Goal: Information Seeking & Learning: Learn about a topic

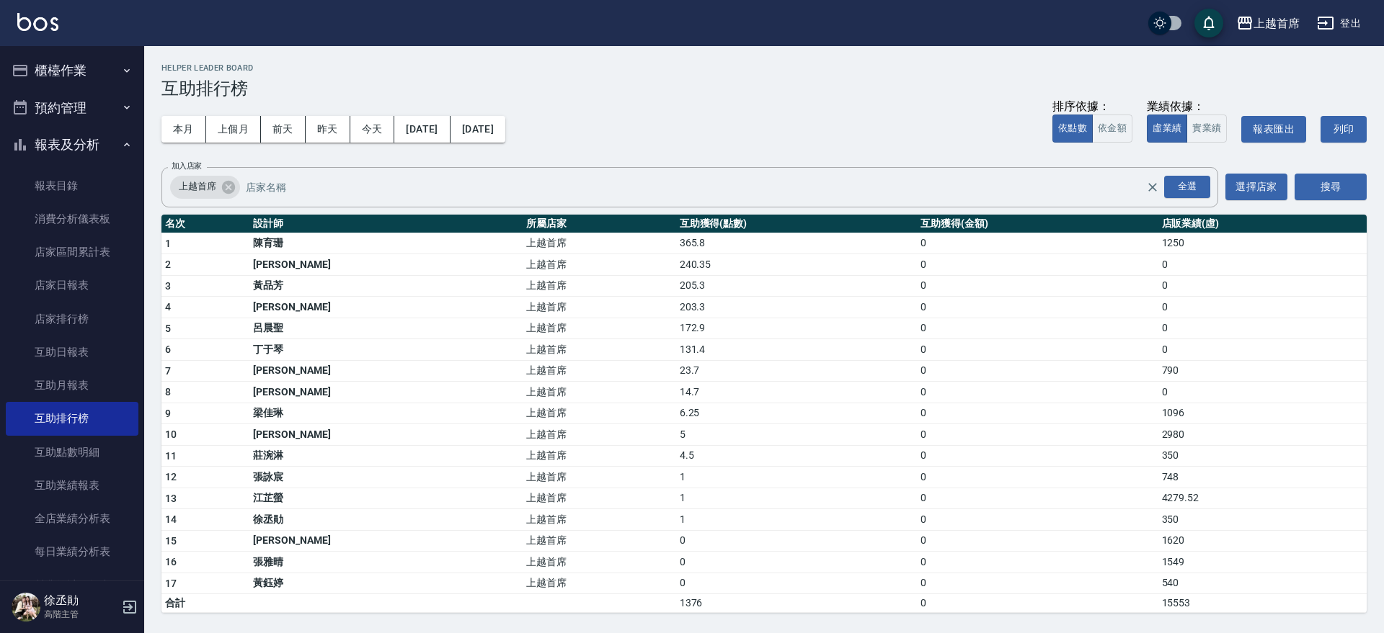
click at [94, 73] on button "櫃檯作業" at bounding box center [72, 70] width 133 height 37
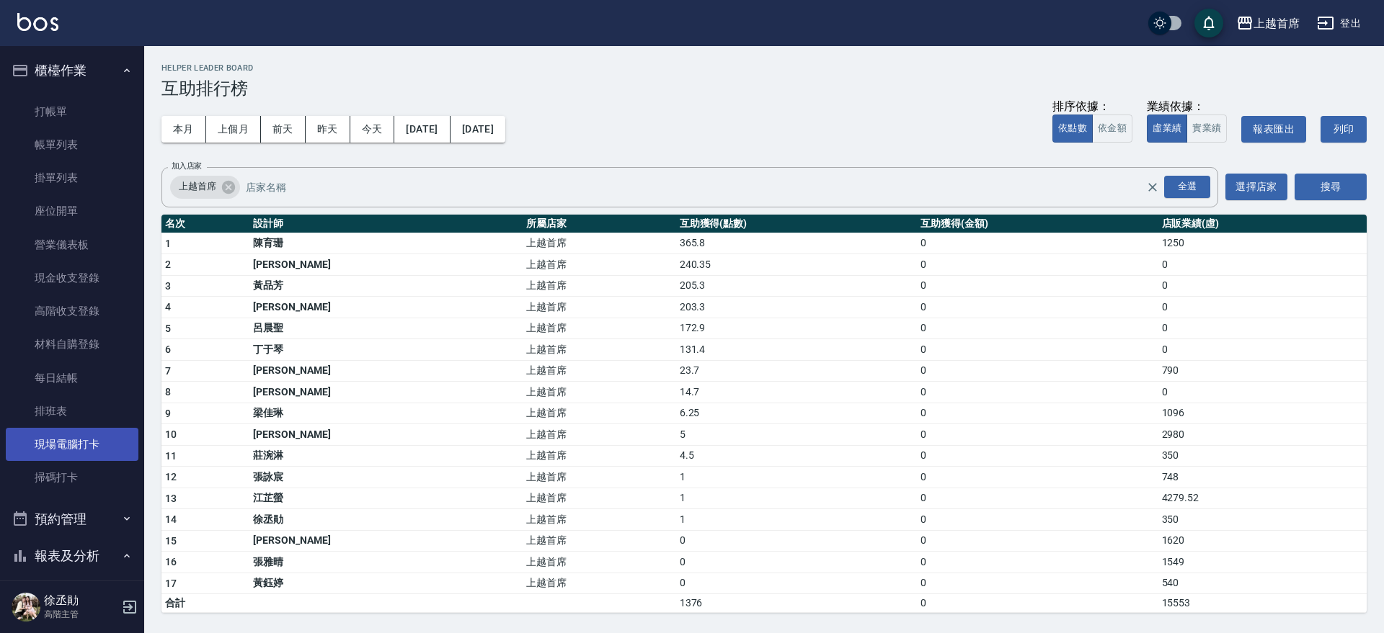
click at [85, 443] on link "現場電腦打卡" at bounding box center [72, 444] width 133 height 33
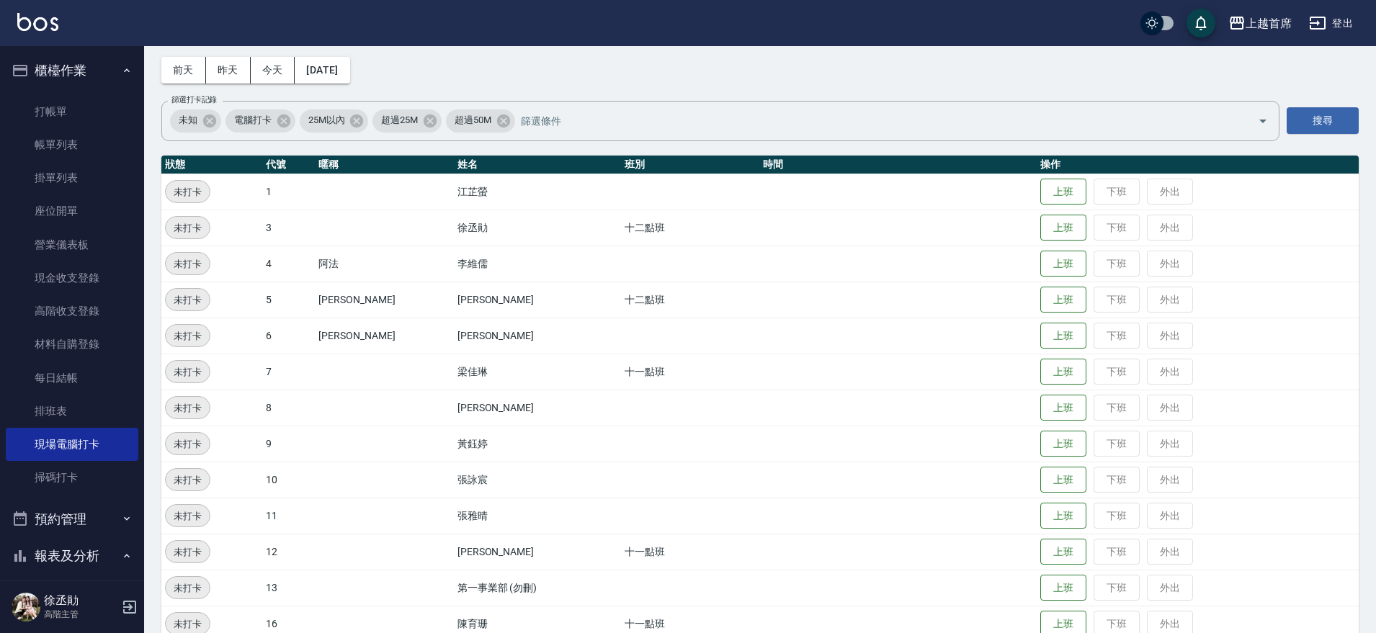
scroll to position [90, 0]
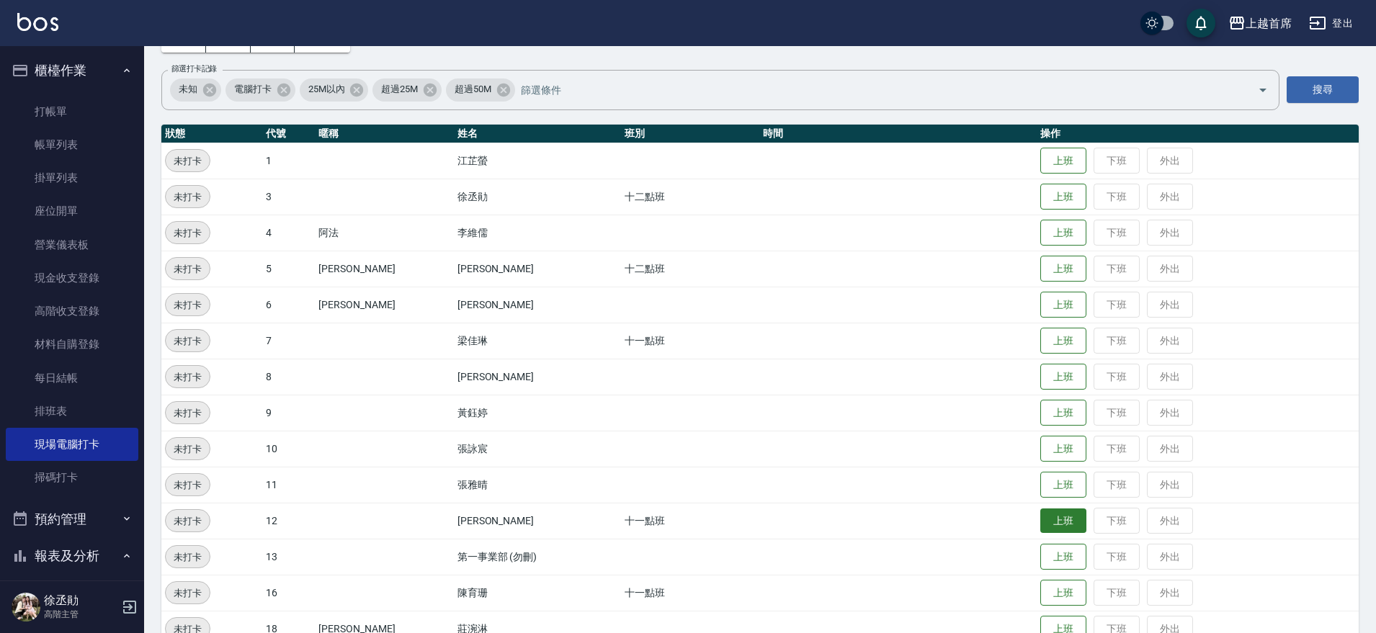
click at [1053, 520] on button "上班" at bounding box center [1064, 521] width 46 height 25
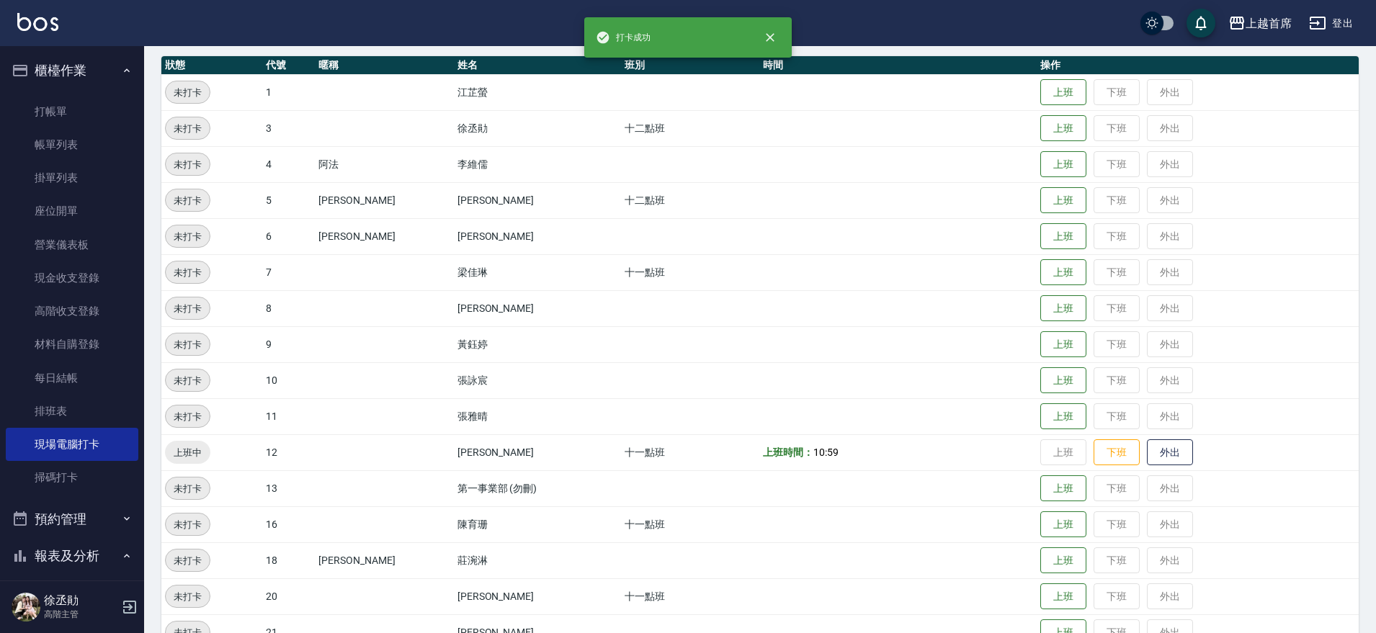
scroll to position [270, 0]
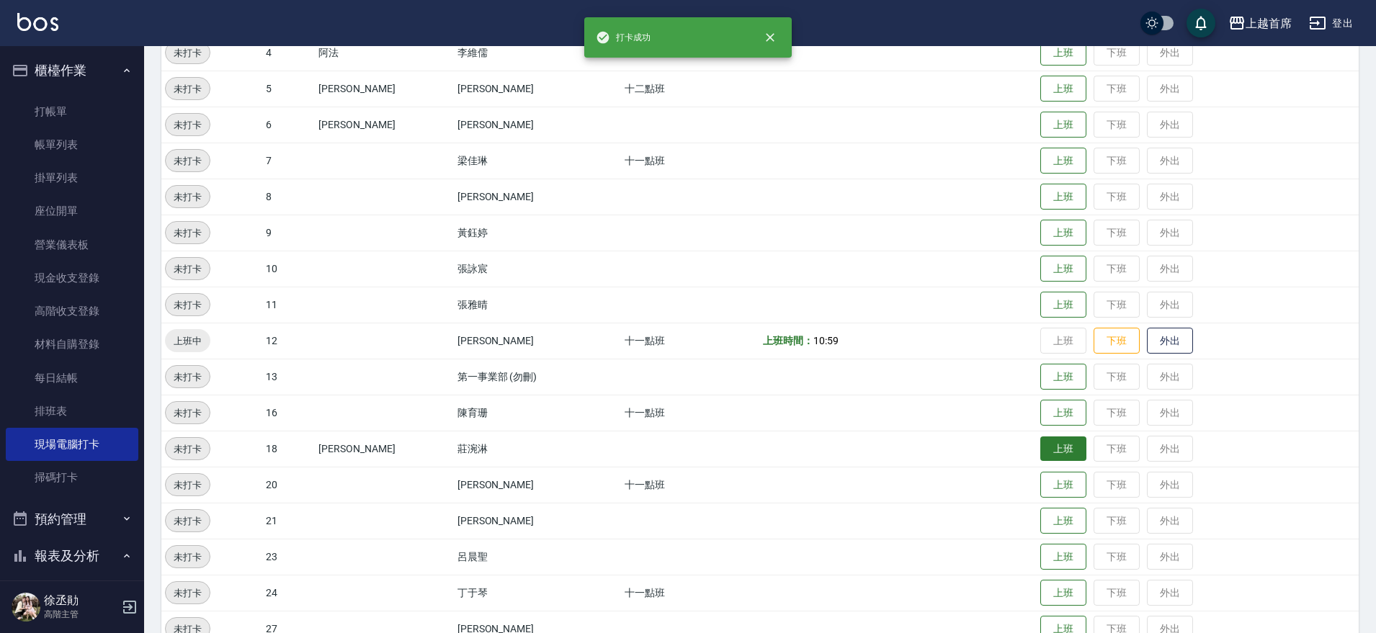
click at [1041, 452] on button "上班" at bounding box center [1064, 449] width 46 height 25
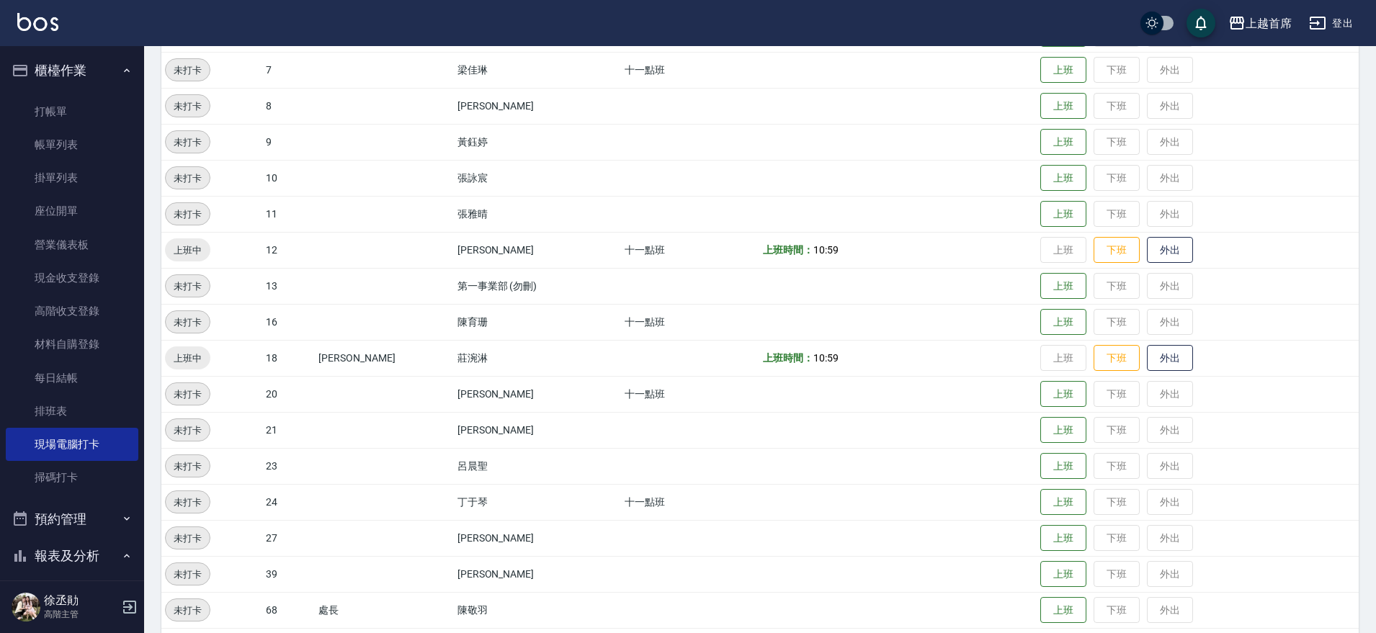
scroll to position [446, 0]
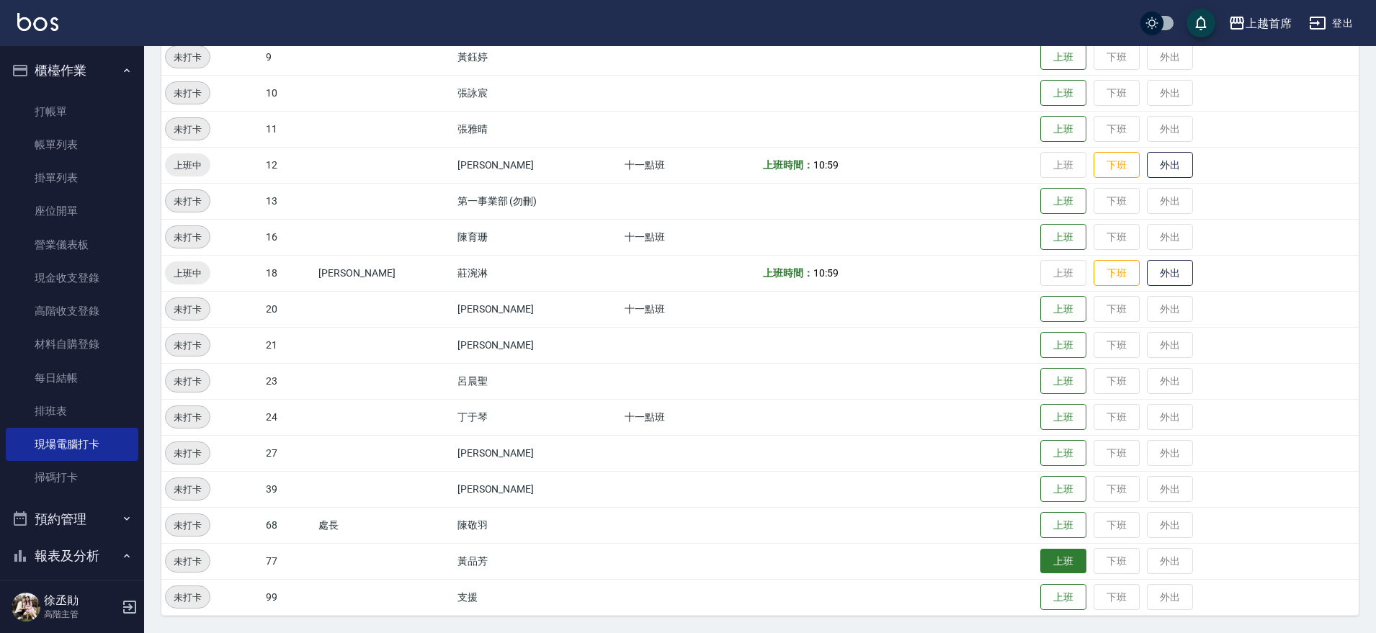
click at [1045, 553] on button "上班" at bounding box center [1064, 561] width 46 height 25
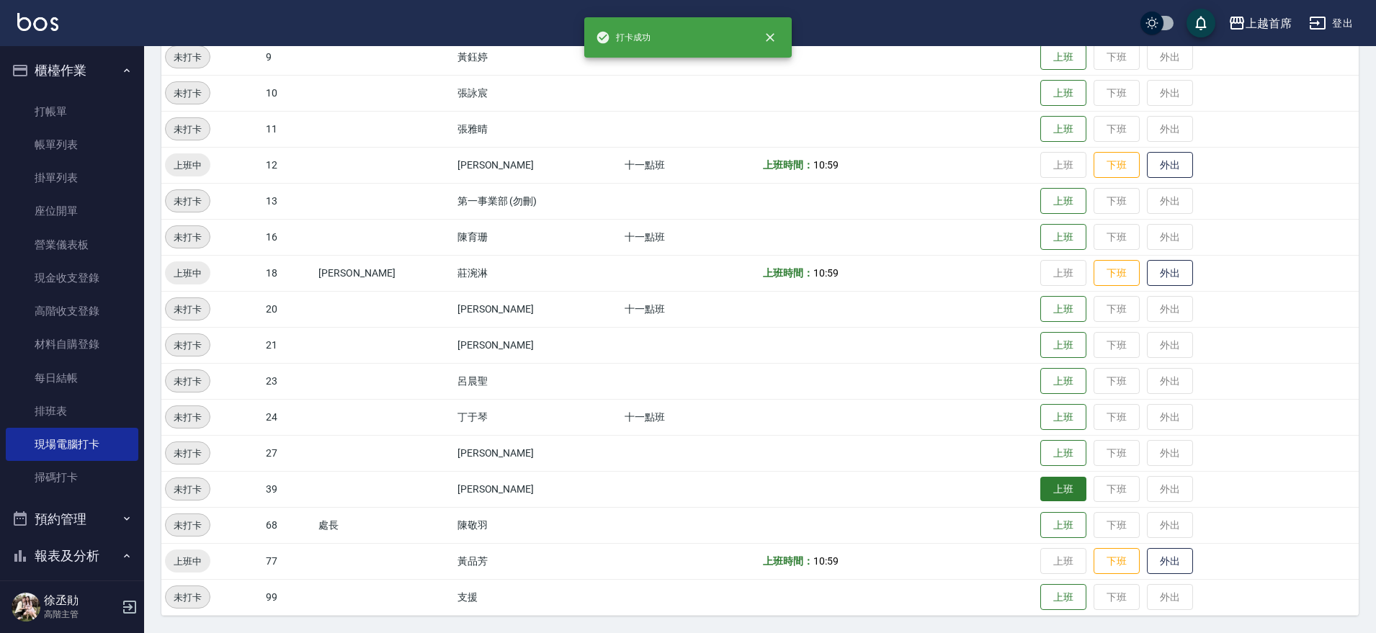
click at [1051, 488] on button "上班" at bounding box center [1064, 489] width 46 height 25
click at [1048, 419] on button "上班" at bounding box center [1064, 417] width 46 height 25
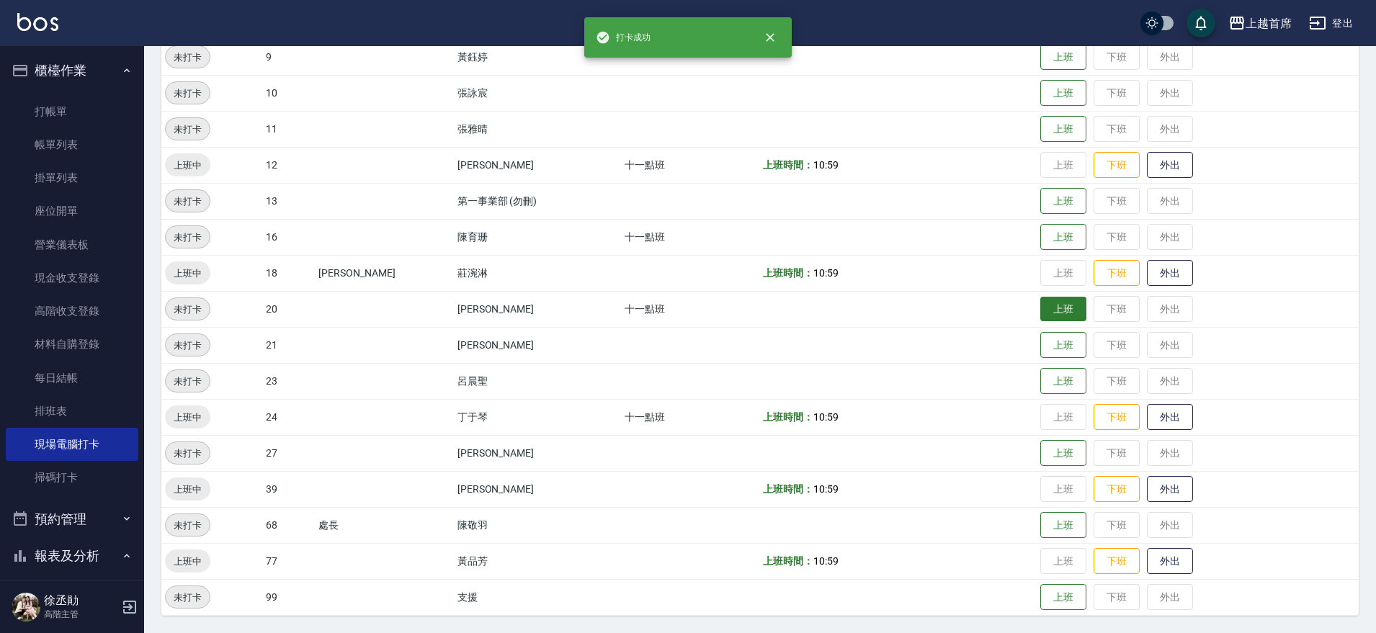
click at [1042, 303] on button "上班" at bounding box center [1064, 309] width 46 height 25
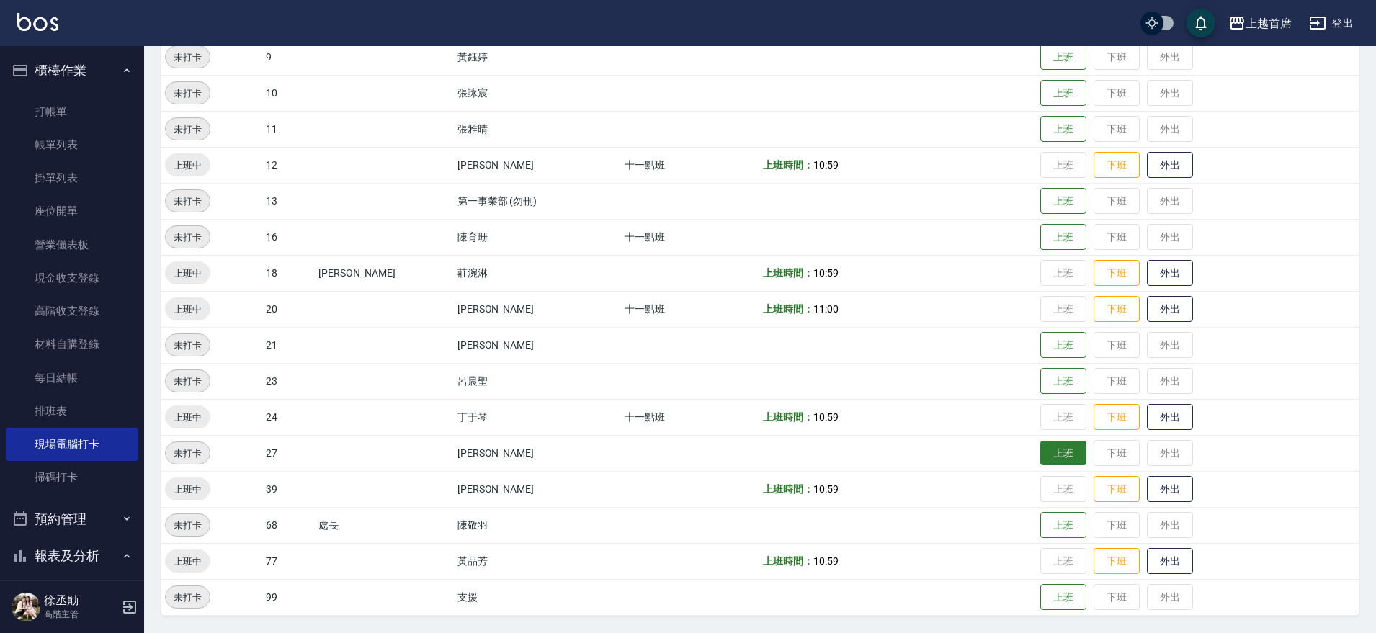
click at [1054, 458] on button "上班" at bounding box center [1064, 453] width 46 height 25
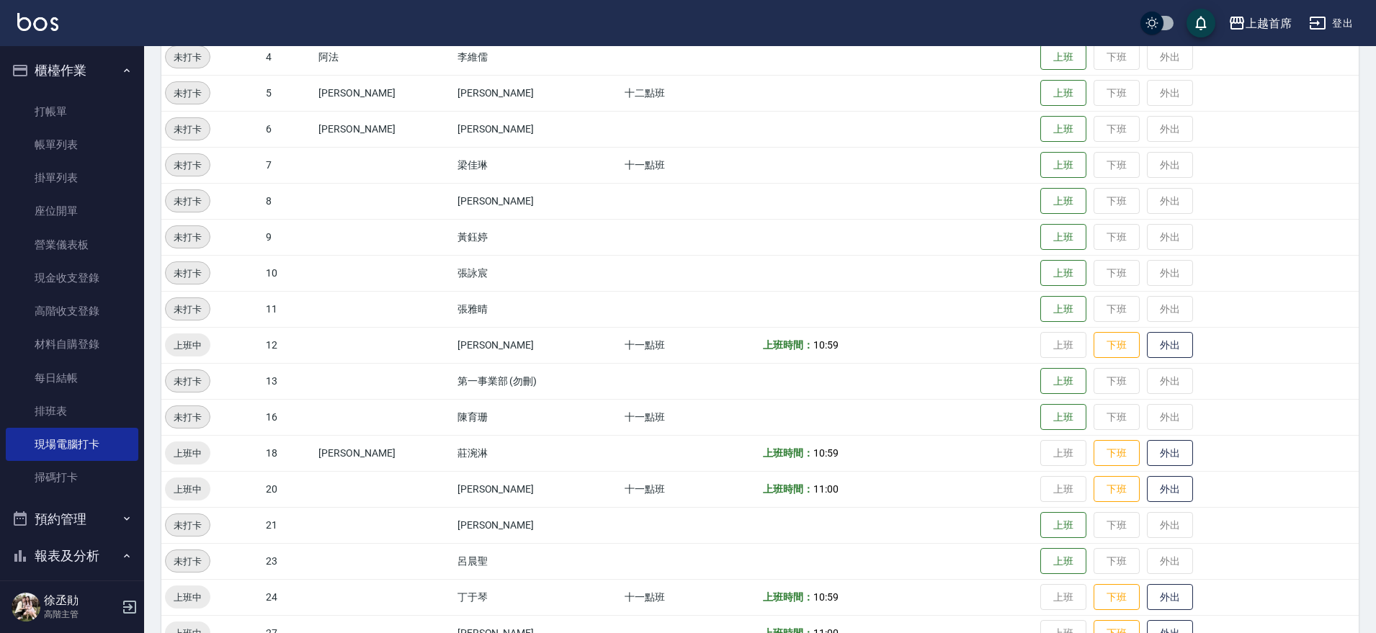
scroll to position [176, 0]
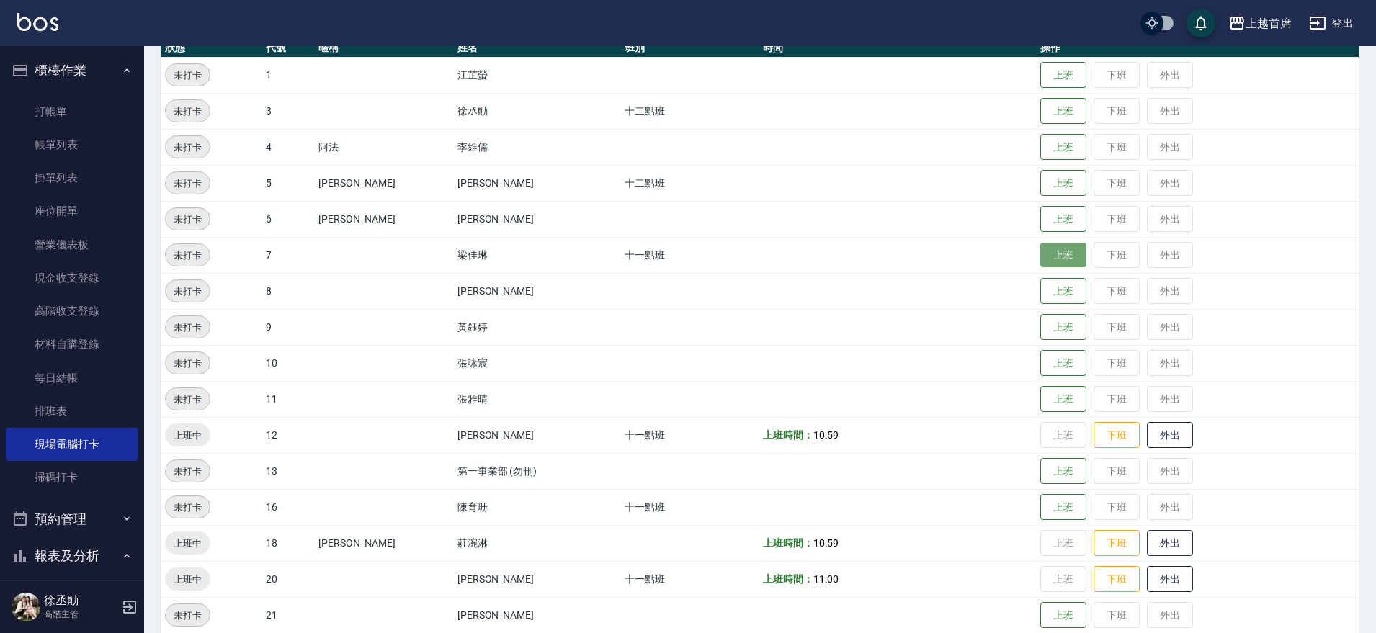
click at [1053, 254] on button "上班" at bounding box center [1064, 255] width 46 height 25
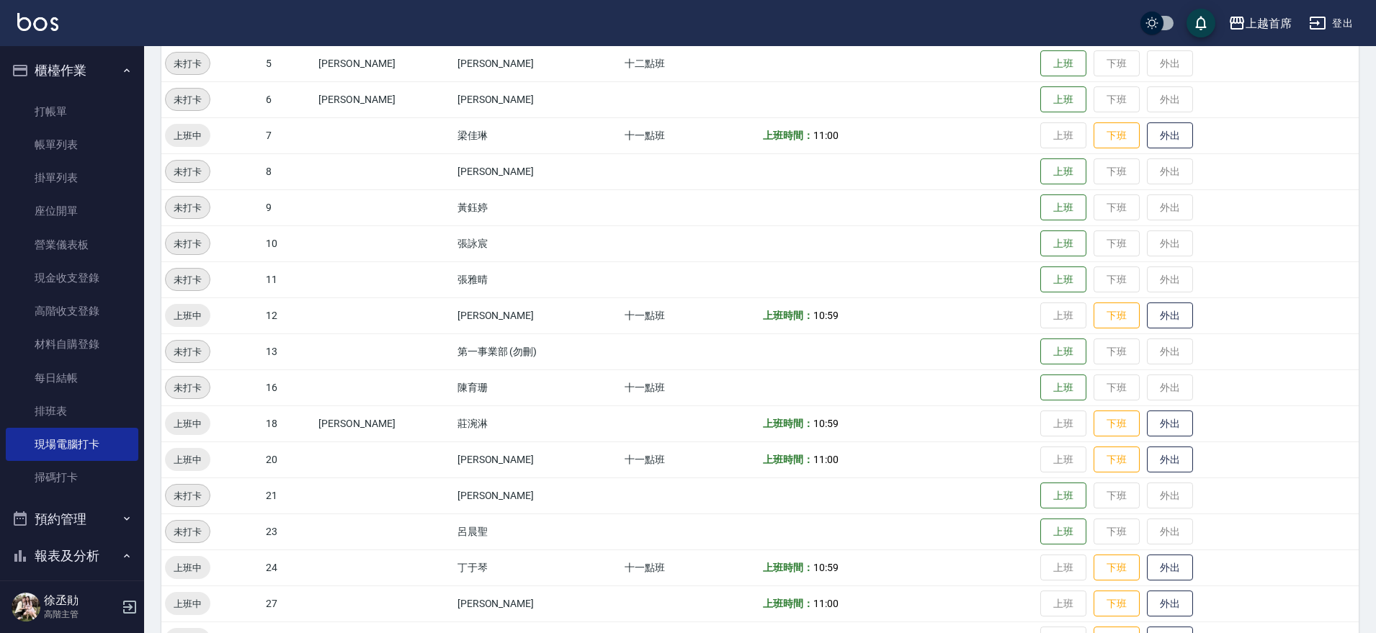
scroll to position [446, 0]
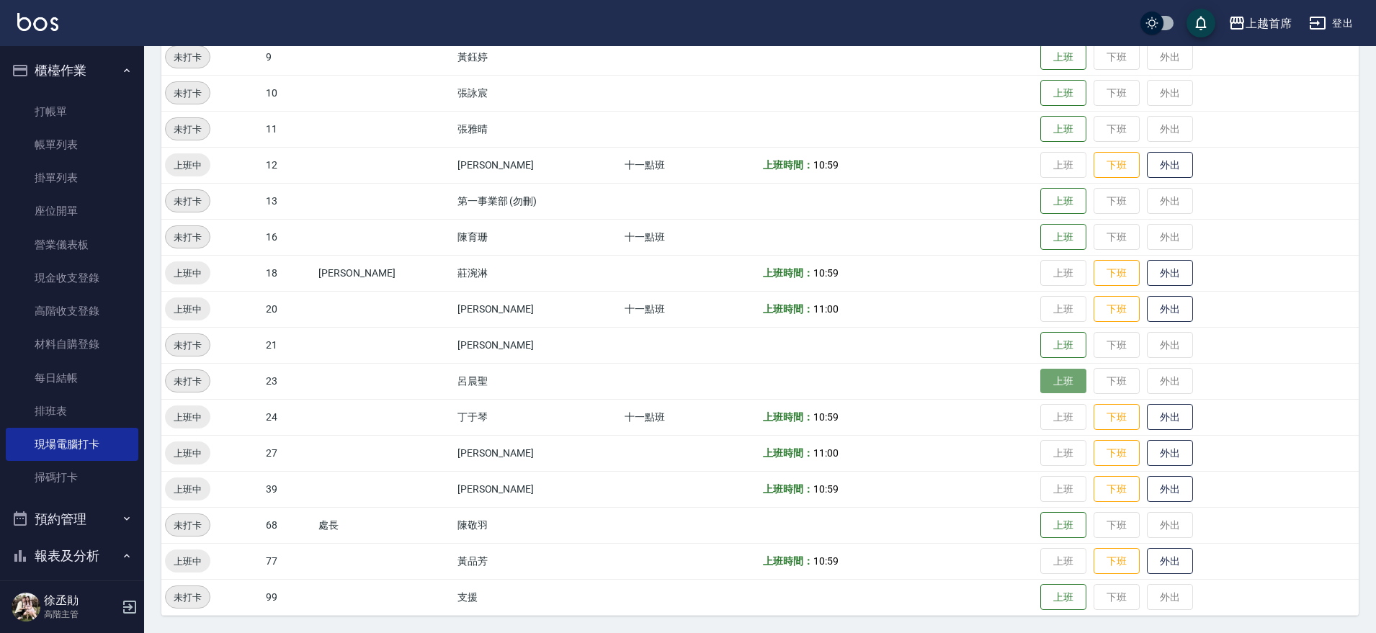
click at [1051, 383] on button "上班" at bounding box center [1064, 381] width 46 height 25
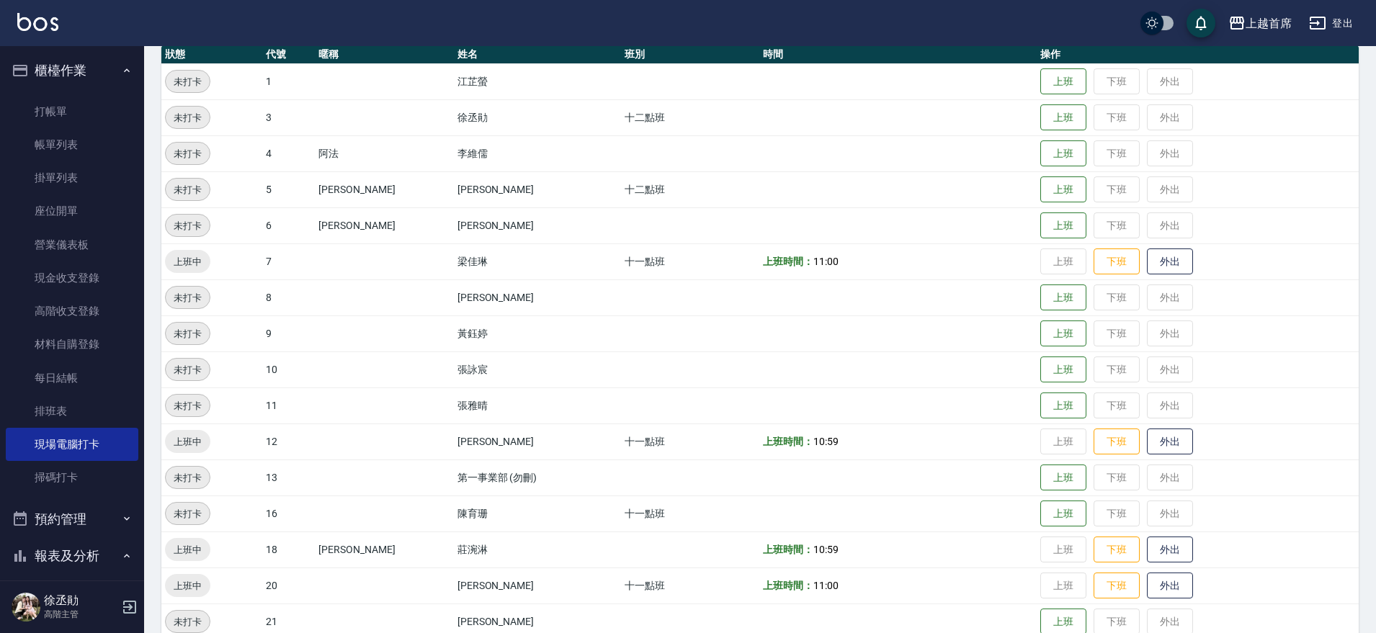
scroll to position [90, 0]
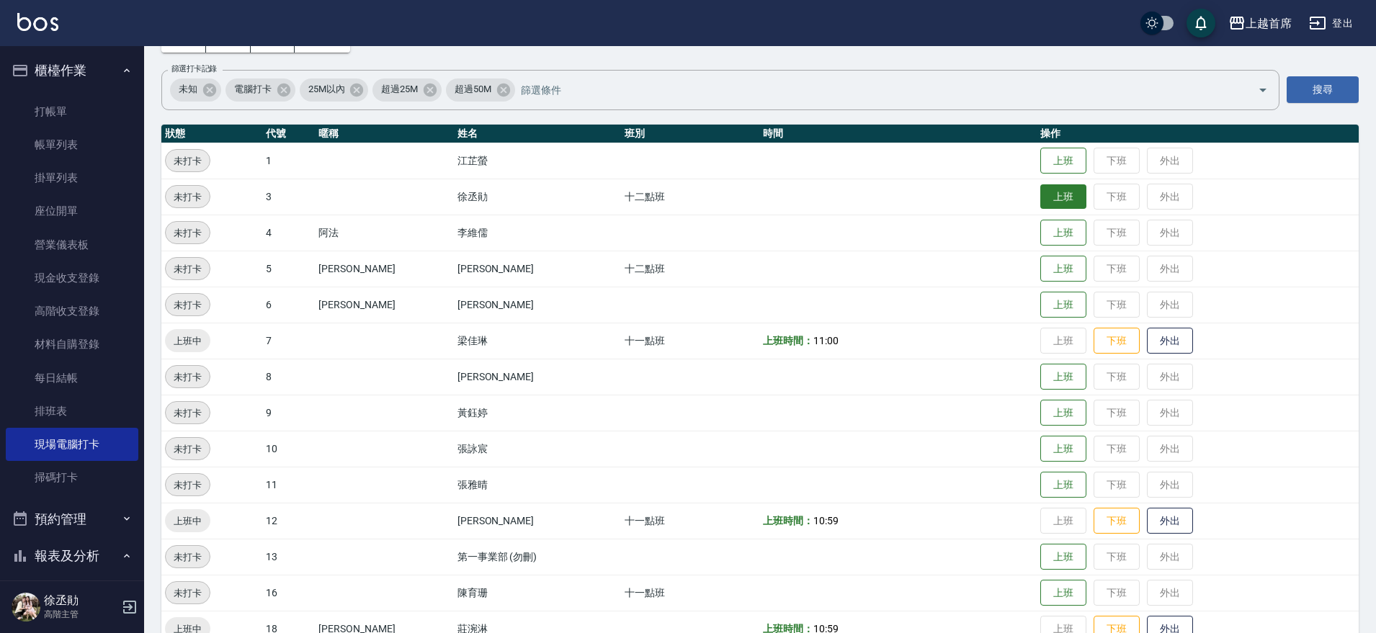
click at [1069, 194] on button "上班" at bounding box center [1064, 196] width 46 height 25
click at [1041, 262] on button "上班" at bounding box center [1064, 269] width 46 height 25
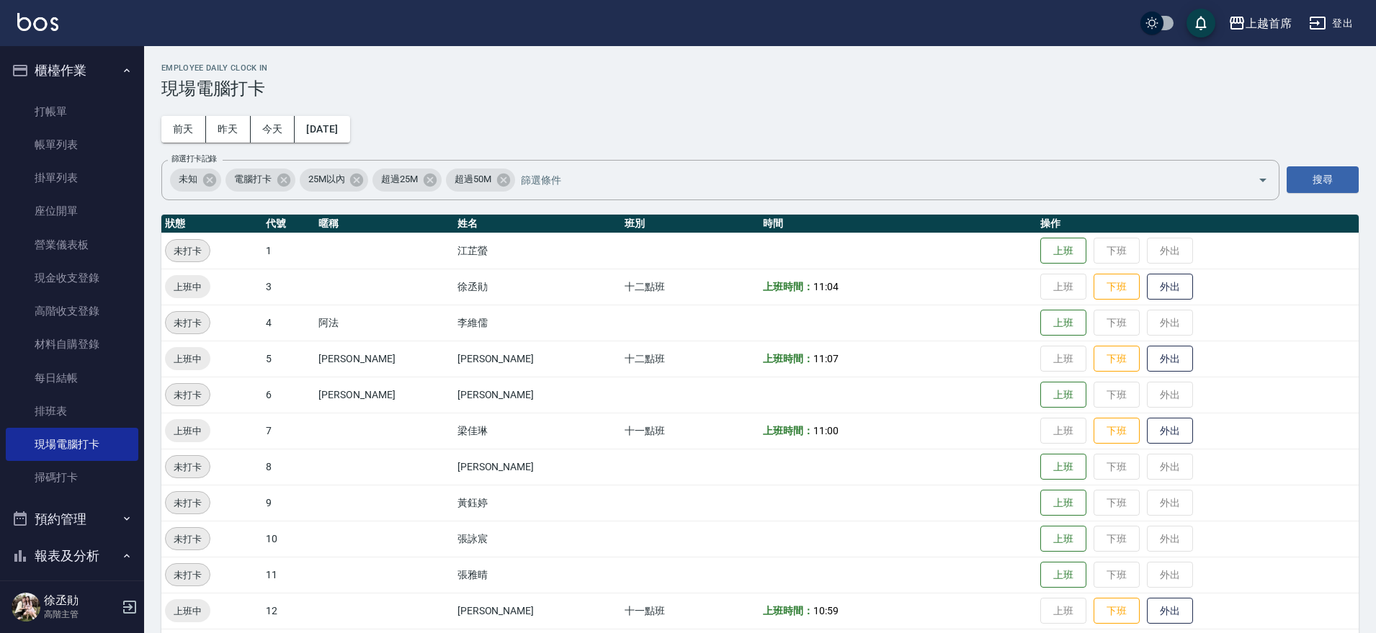
scroll to position [180, 0]
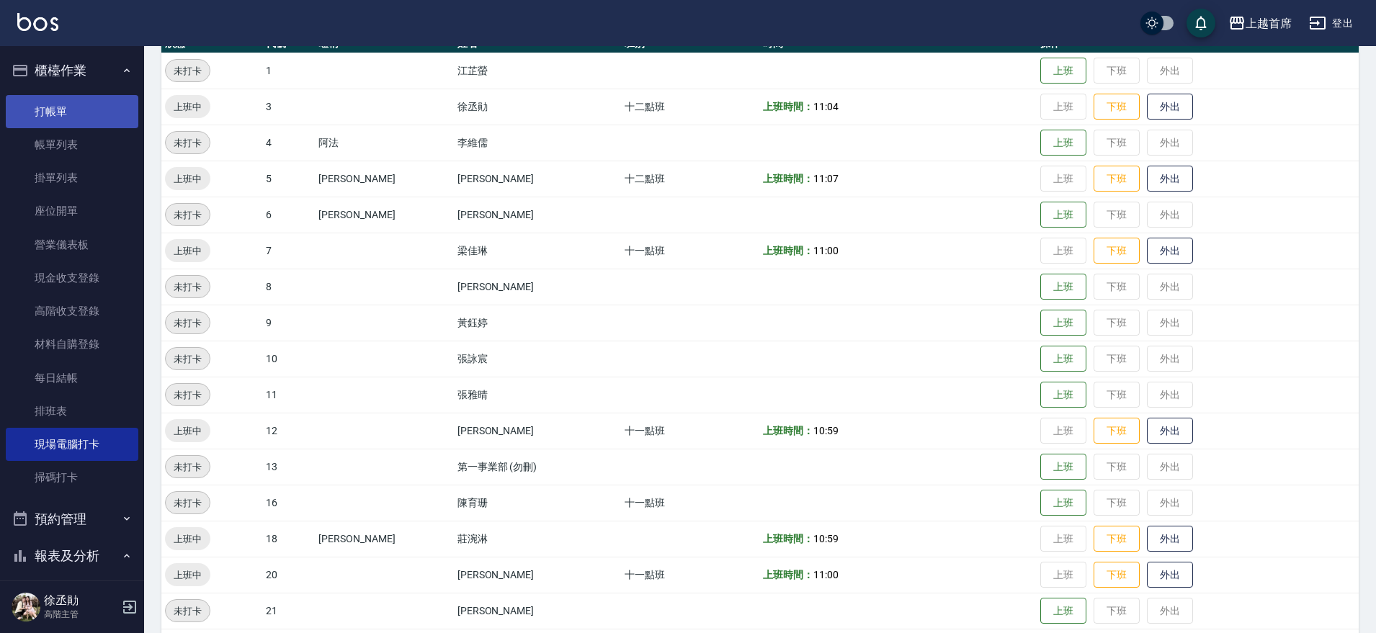
click at [61, 100] on link "打帳單" at bounding box center [72, 111] width 133 height 33
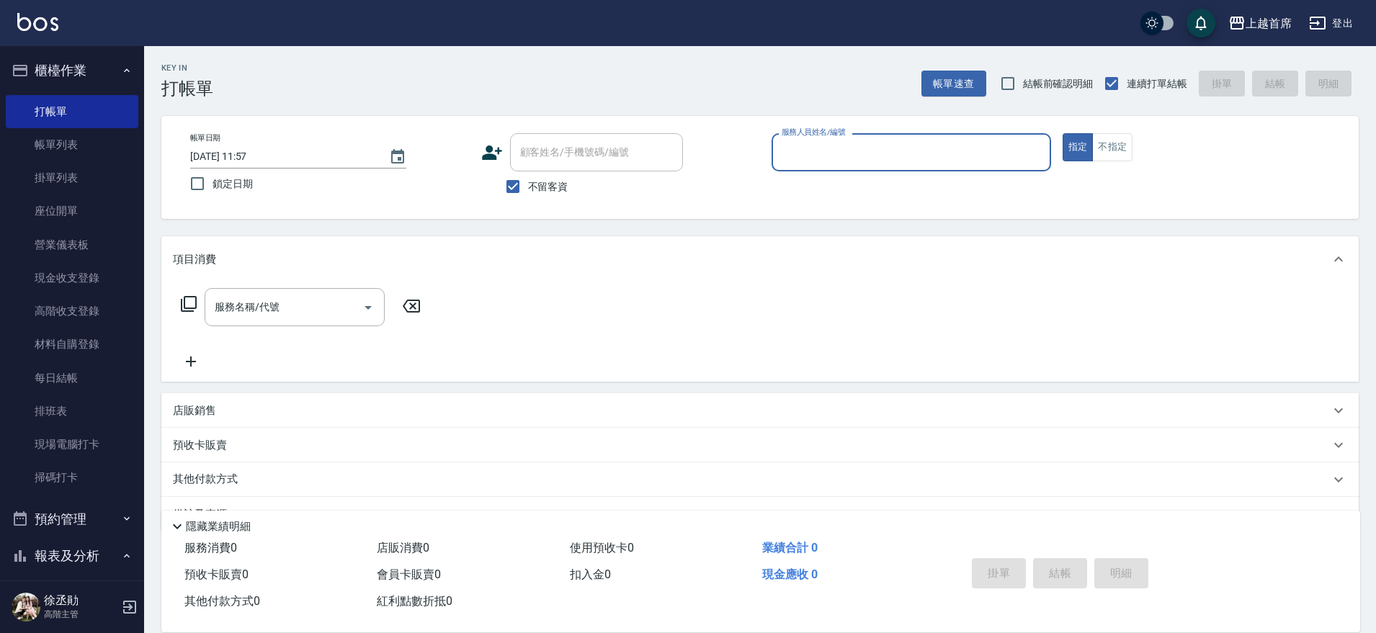
click at [75, 70] on button "櫃檯作業" at bounding box center [72, 70] width 133 height 37
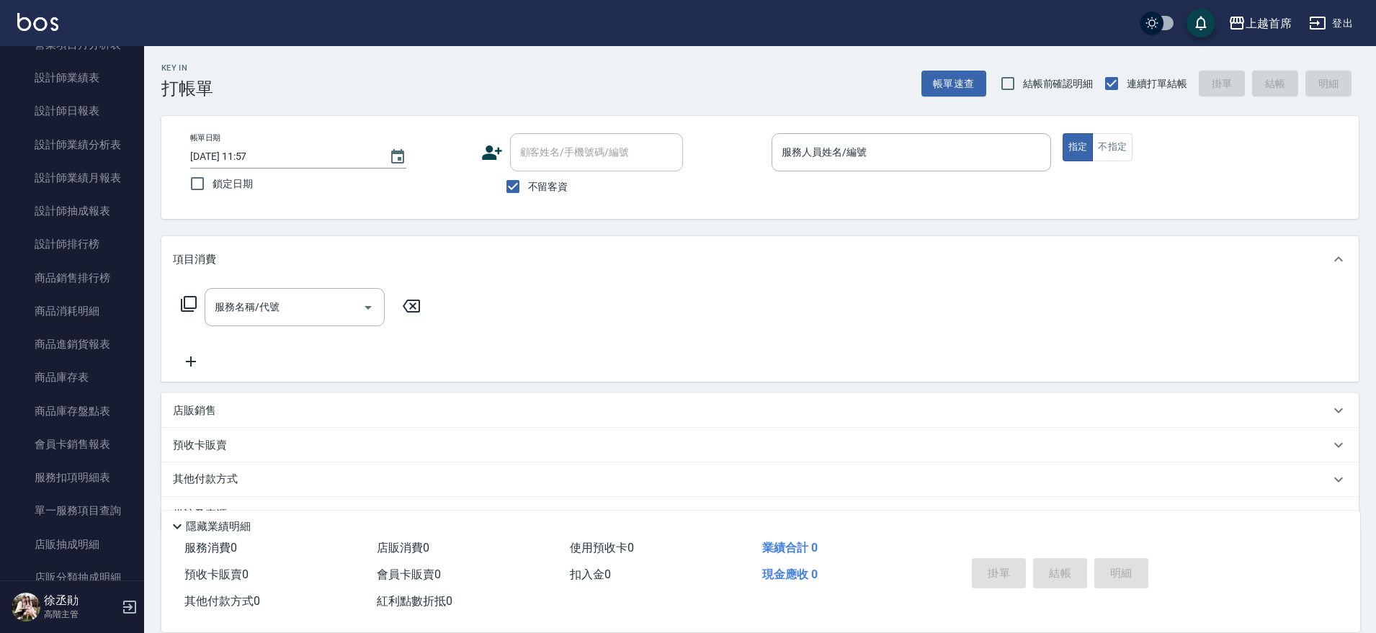
scroll to position [528, 0]
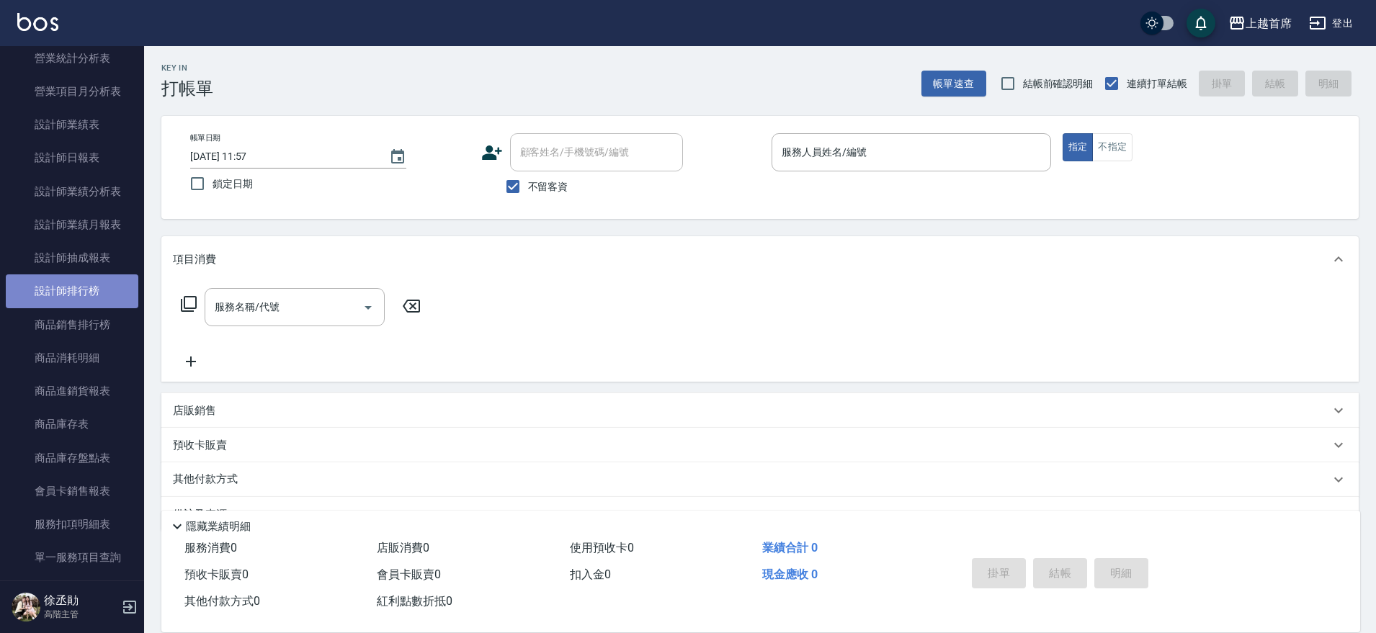
click at [76, 295] on link "設計師排行榜" at bounding box center [72, 291] width 133 height 33
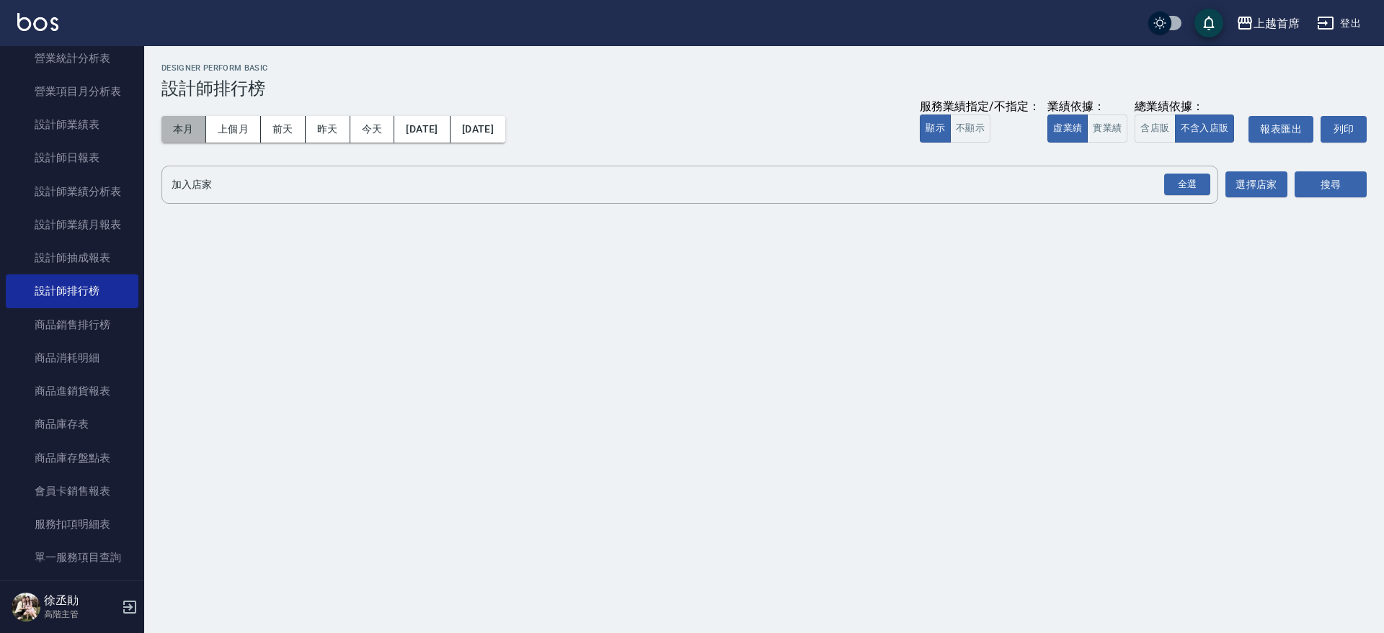
click at [183, 126] on button "本月" at bounding box center [183, 129] width 45 height 27
click at [1095, 120] on button "實業績" at bounding box center [1107, 129] width 40 height 28
click at [1183, 176] on div "全選" at bounding box center [1187, 185] width 46 height 22
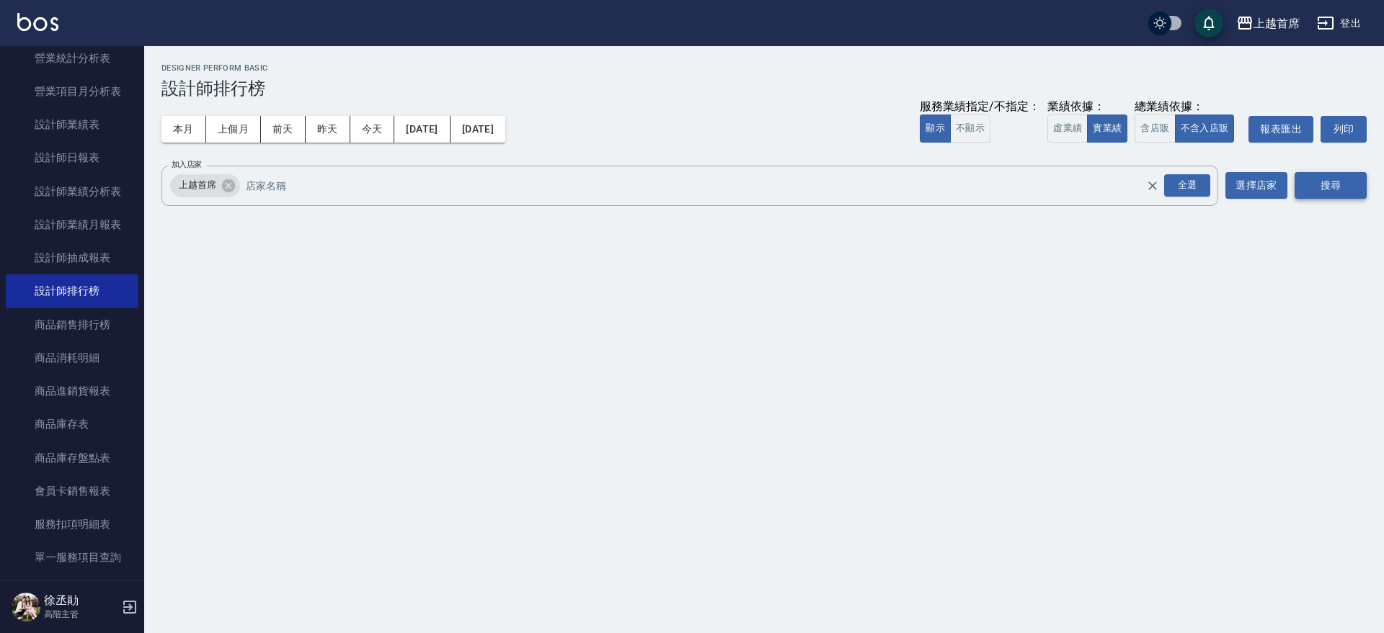
click at [1314, 188] on button "搜尋" at bounding box center [1330, 185] width 72 height 27
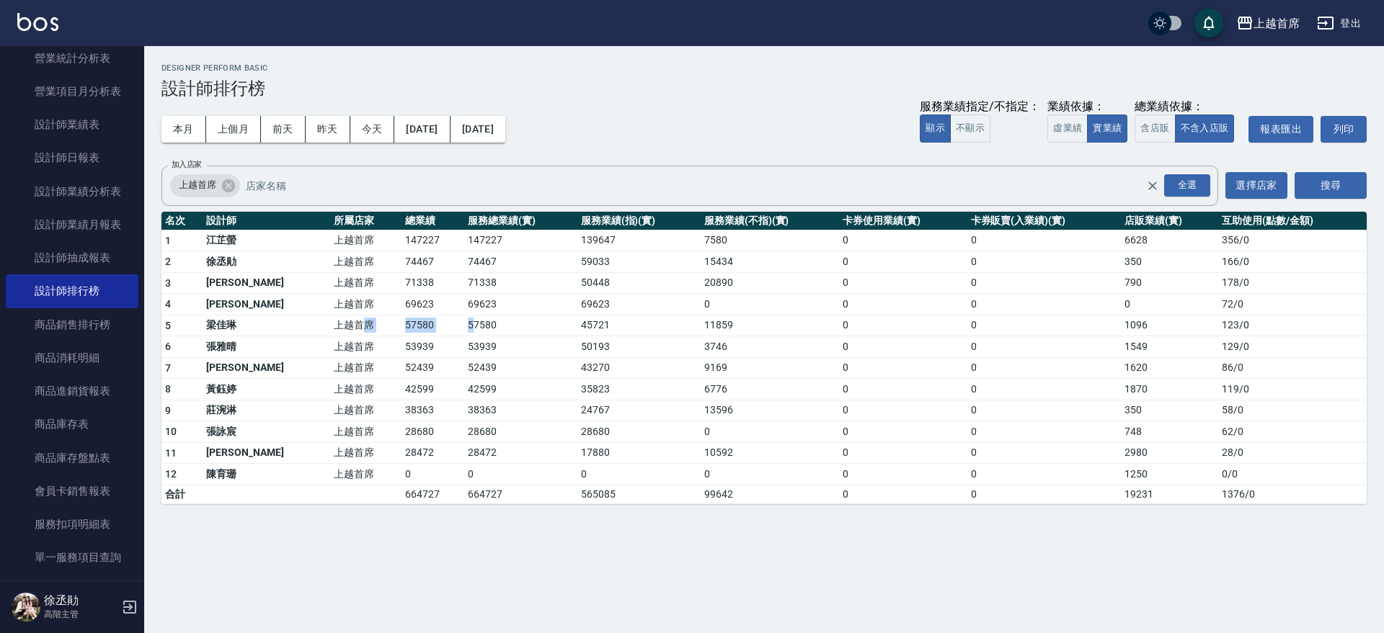
drag, startPoint x: 323, startPoint y: 321, endPoint x: 433, endPoint y: 332, distance: 110.8
click at [433, 332] on tr "5 梁佳琳 上越首席 57580 57580 45721 11859 0 0 1096 123 / 0" at bounding box center [763, 326] width 1205 height 22
click at [405, 332] on td "57580" at bounding box center [432, 326] width 63 height 22
click at [320, 129] on button "昨天" at bounding box center [328, 129] width 45 height 27
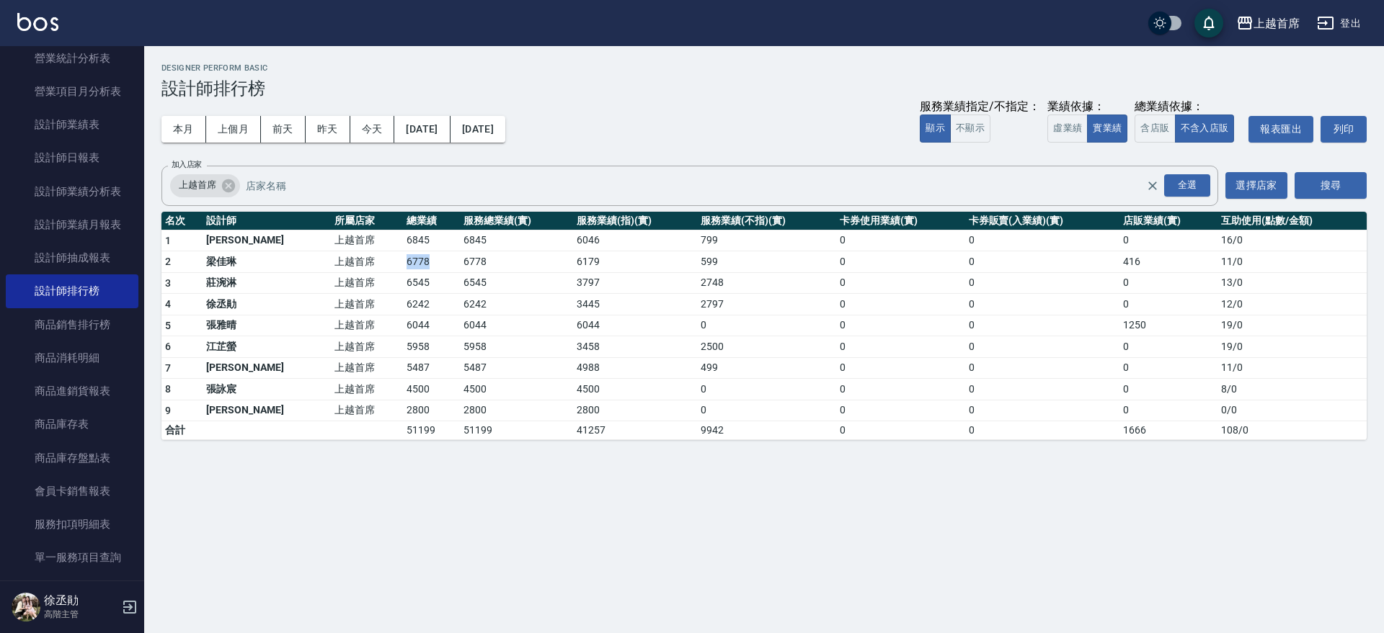
drag, startPoint x: 390, startPoint y: 261, endPoint x: 410, endPoint y: 264, distance: 20.4
click at [410, 264] on tr "2 梁佳琳 上越首席 6778 6778 6179 599 0 0 416 11 / 0" at bounding box center [763, 263] width 1205 height 22
click at [410, 264] on td "6778" at bounding box center [431, 263] width 57 height 22
click at [103, 158] on link "設計師日報表" at bounding box center [72, 157] width 133 height 33
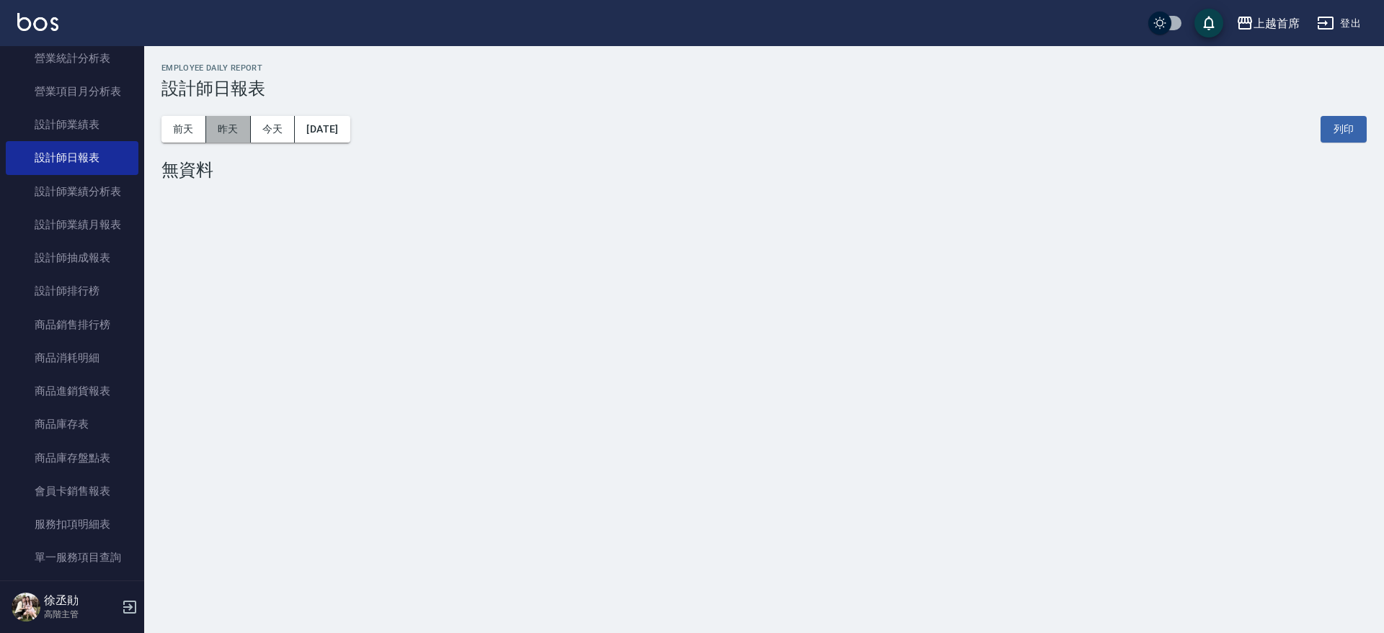
click at [237, 131] on button "昨天" at bounding box center [228, 129] width 45 height 27
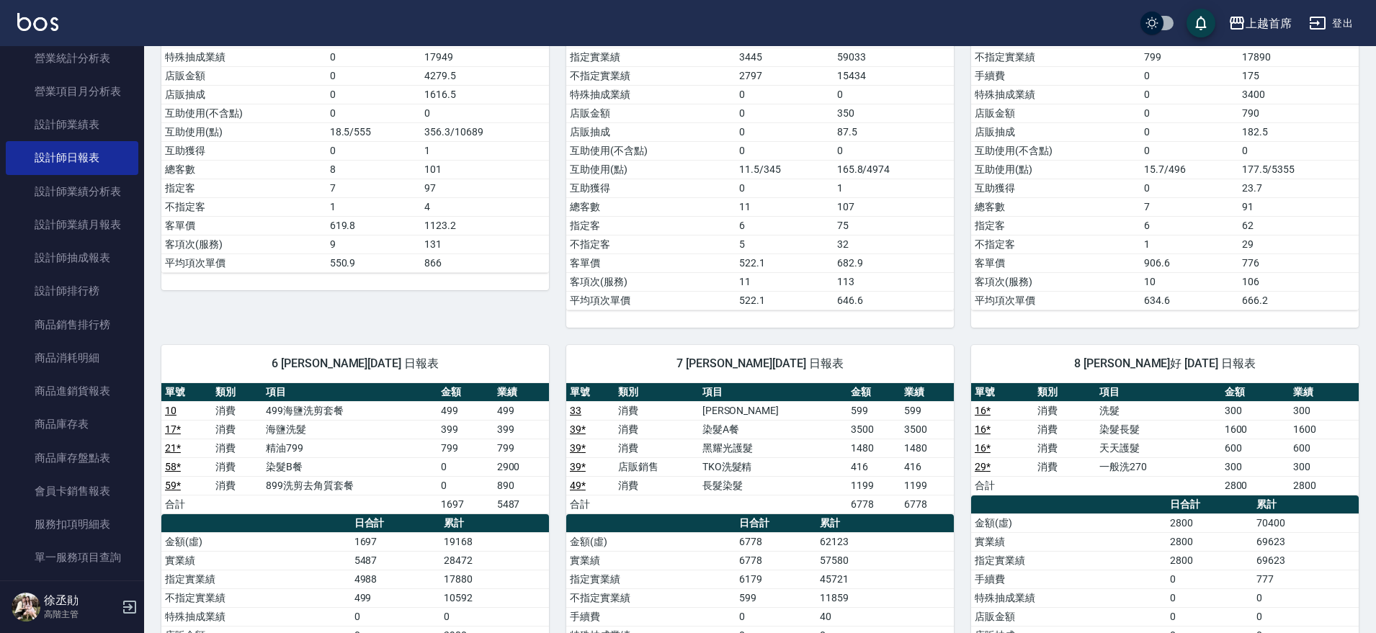
drag, startPoint x: 656, startPoint y: 386, endPoint x: 646, endPoint y: 424, distance: 39.3
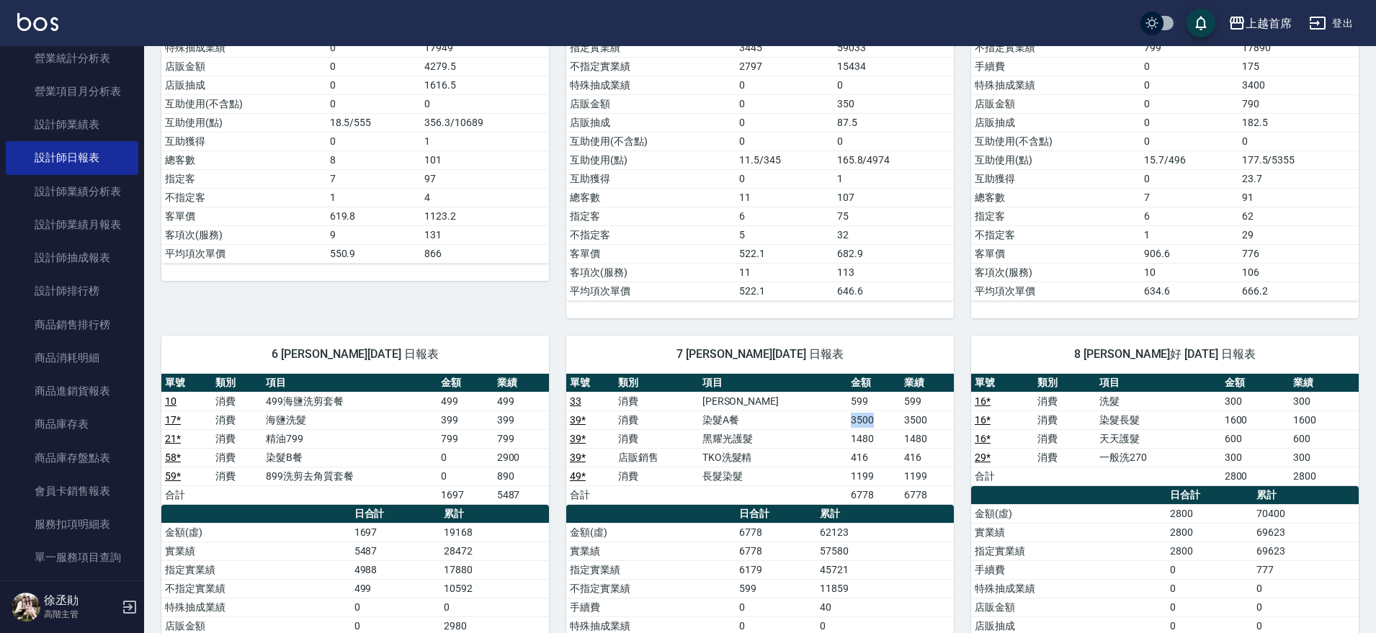
drag, startPoint x: 822, startPoint y: 422, endPoint x: 862, endPoint y: 420, distance: 39.7
click at [862, 420] on tr "39 * 消費 染髮A餐 3500 3500" at bounding box center [760, 420] width 388 height 19
drag, startPoint x: 803, startPoint y: 462, endPoint x: 855, endPoint y: 460, distance: 51.9
click at [853, 462] on tr "39 * 店販銷售 TKO洗髮精 416 416" at bounding box center [760, 457] width 388 height 19
drag, startPoint x: 805, startPoint y: 442, endPoint x: 869, endPoint y: 442, distance: 64.1
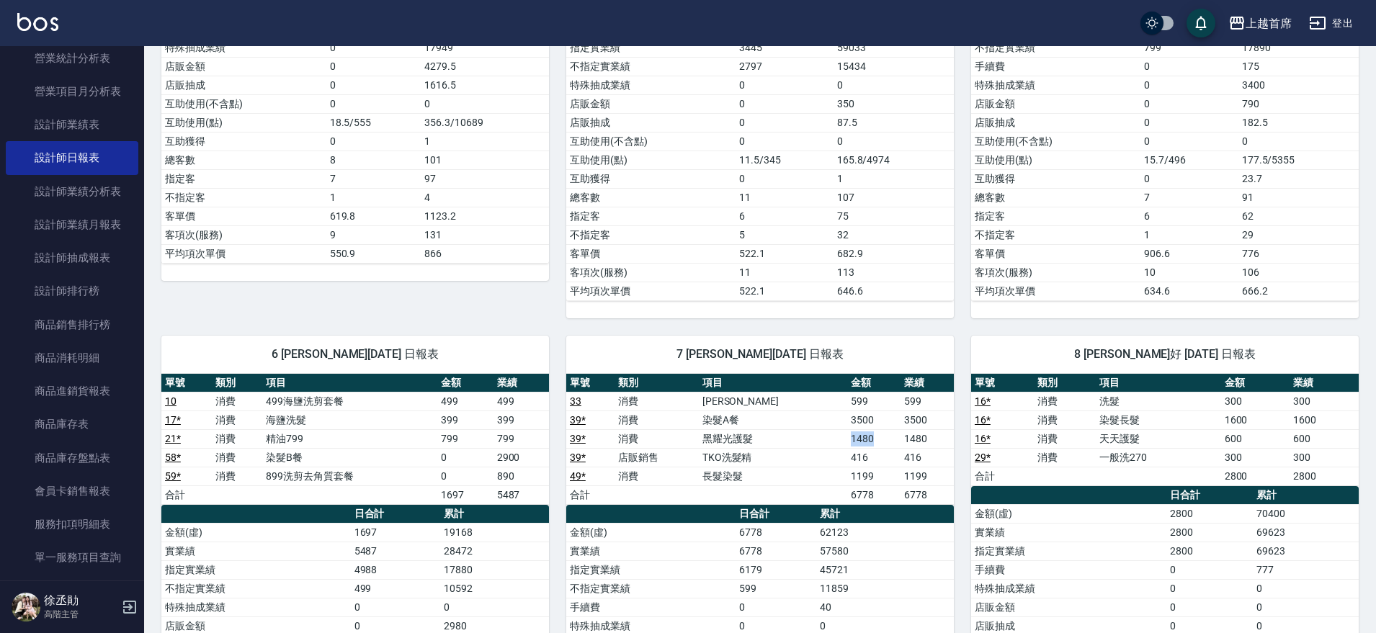
click at [869, 442] on tr "39 * 消費 黑耀光護髮 1480 1480" at bounding box center [760, 439] width 388 height 19
drag, startPoint x: 808, startPoint y: 464, endPoint x: 883, endPoint y: 471, distance: 75.2
click at [883, 471] on tbody "33 消費 伊黛莉spa 599 599 39 * 消費 染髮A餐 3500 3500 39 * 消費 黑耀光護髮 1480 1480 39 * 店販銷售 T…" at bounding box center [760, 448] width 388 height 112
click at [773, 478] on td "長髮染髮" at bounding box center [773, 476] width 148 height 19
drag, startPoint x: 821, startPoint y: 404, endPoint x: 866, endPoint y: 404, distance: 44.7
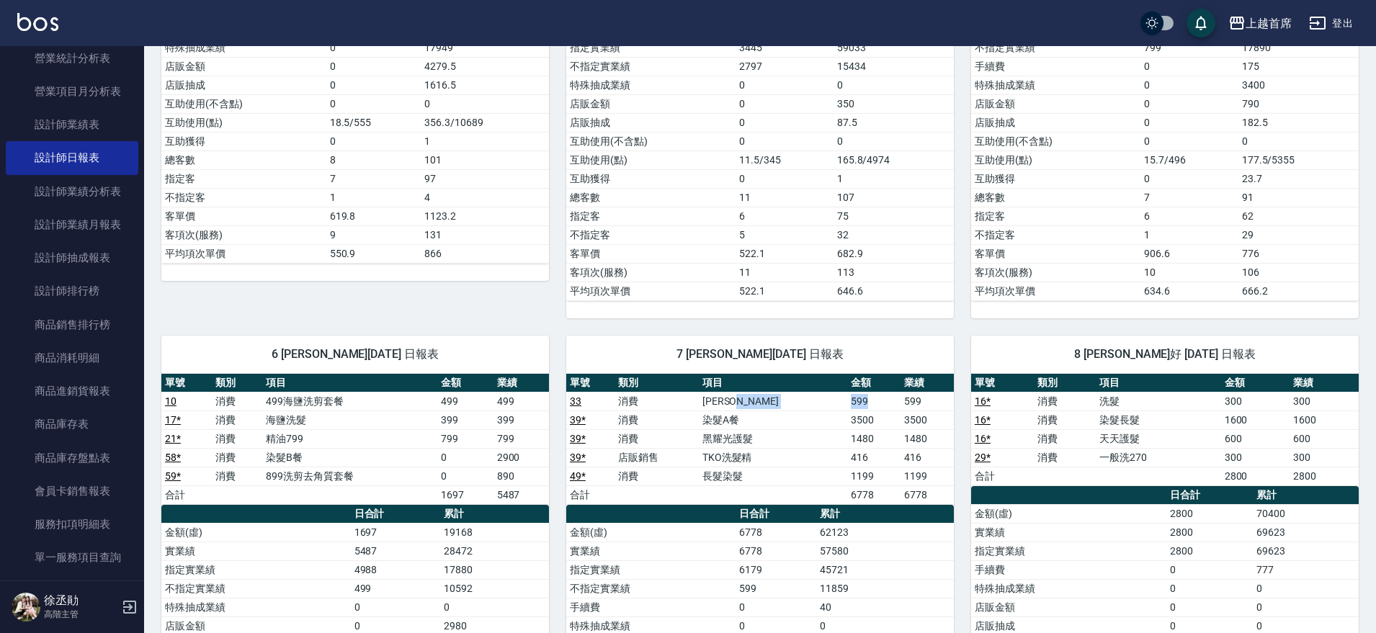
click at [866, 404] on tr "33 消費 伊黛莉spa 599 599" at bounding box center [760, 401] width 388 height 19
drag, startPoint x: 793, startPoint y: 424, endPoint x: 880, endPoint y: 423, distance: 86.5
click at [880, 423] on tr "39 * 消費 染髮A餐 3500 3500" at bounding box center [760, 420] width 388 height 19
drag, startPoint x: 801, startPoint y: 440, endPoint x: 888, endPoint y: 446, distance: 86.7
click at [888, 446] on tr "39 * 消費 黑耀光護髮 1480 1480" at bounding box center [760, 439] width 388 height 19
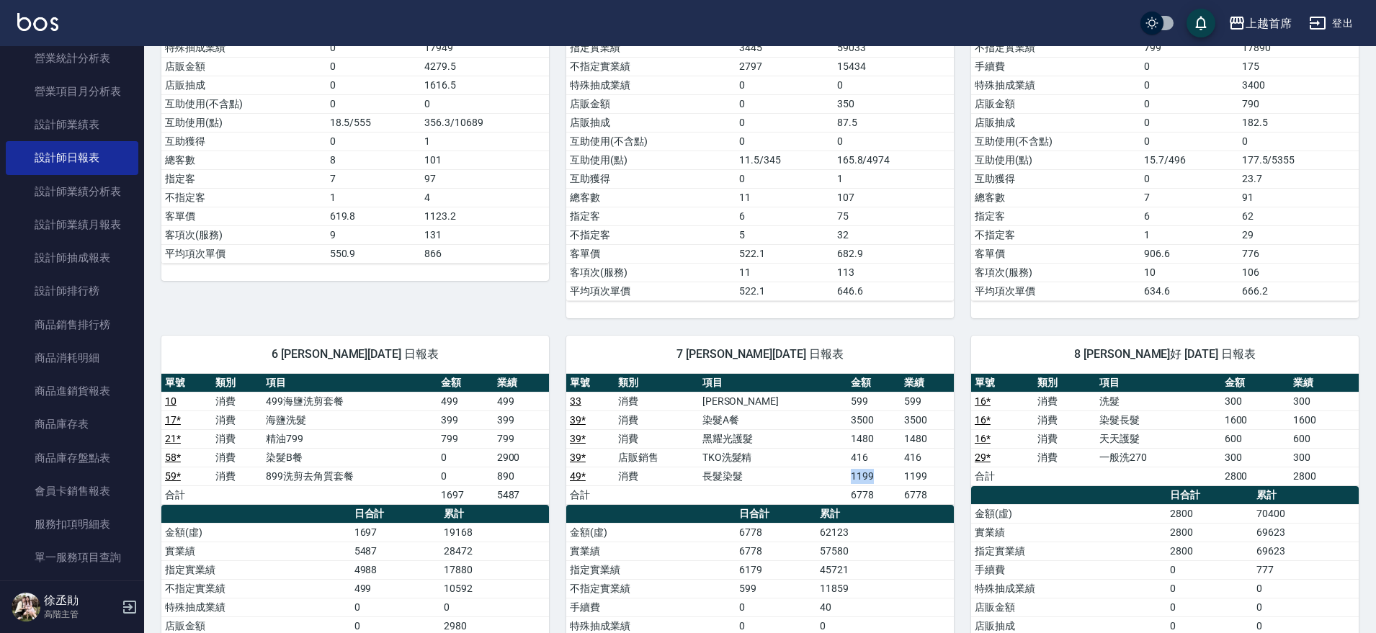
drag, startPoint x: 818, startPoint y: 474, endPoint x: 877, endPoint y: 474, distance: 59.1
click at [877, 474] on tr "49 * 消費 長髮染髮 1199 1199" at bounding box center [760, 476] width 388 height 19
drag, startPoint x: 824, startPoint y: 455, endPoint x: 891, endPoint y: 455, distance: 66.3
click at [891, 455] on tr "39 * 店販銷售 TKO洗髮精 416 416" at bounding box center [760, 457] width 388 height 19
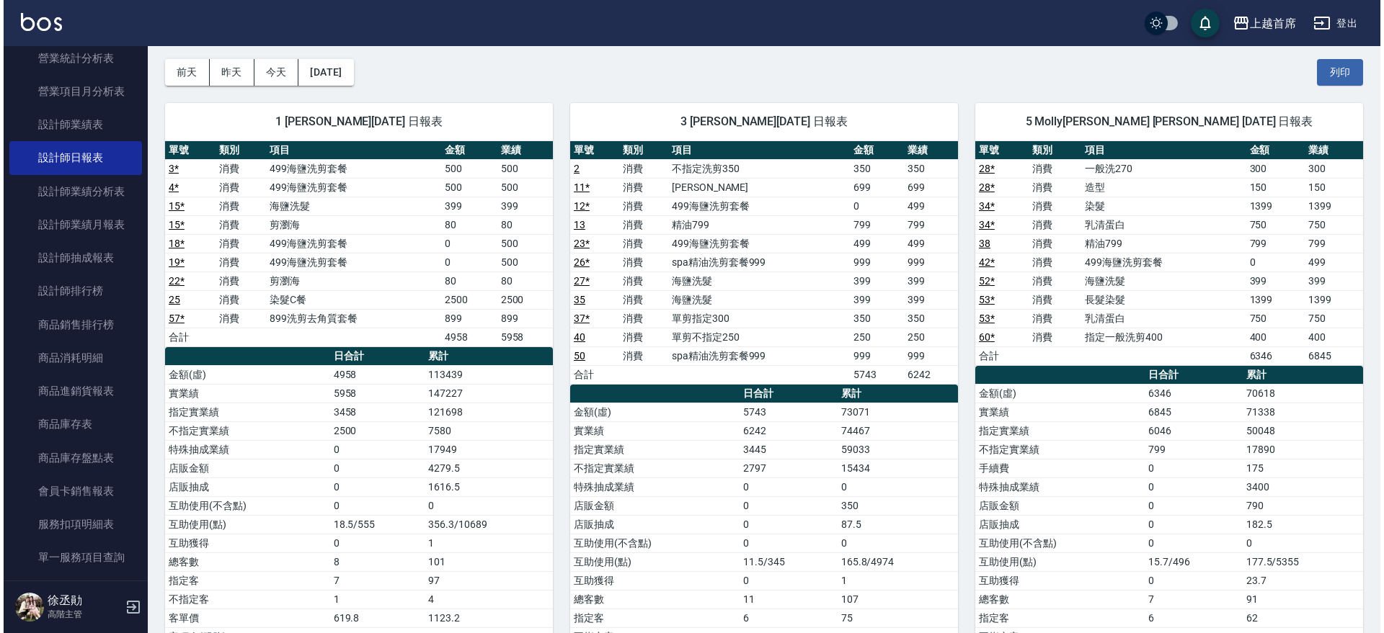
scroll to position [0, 0]
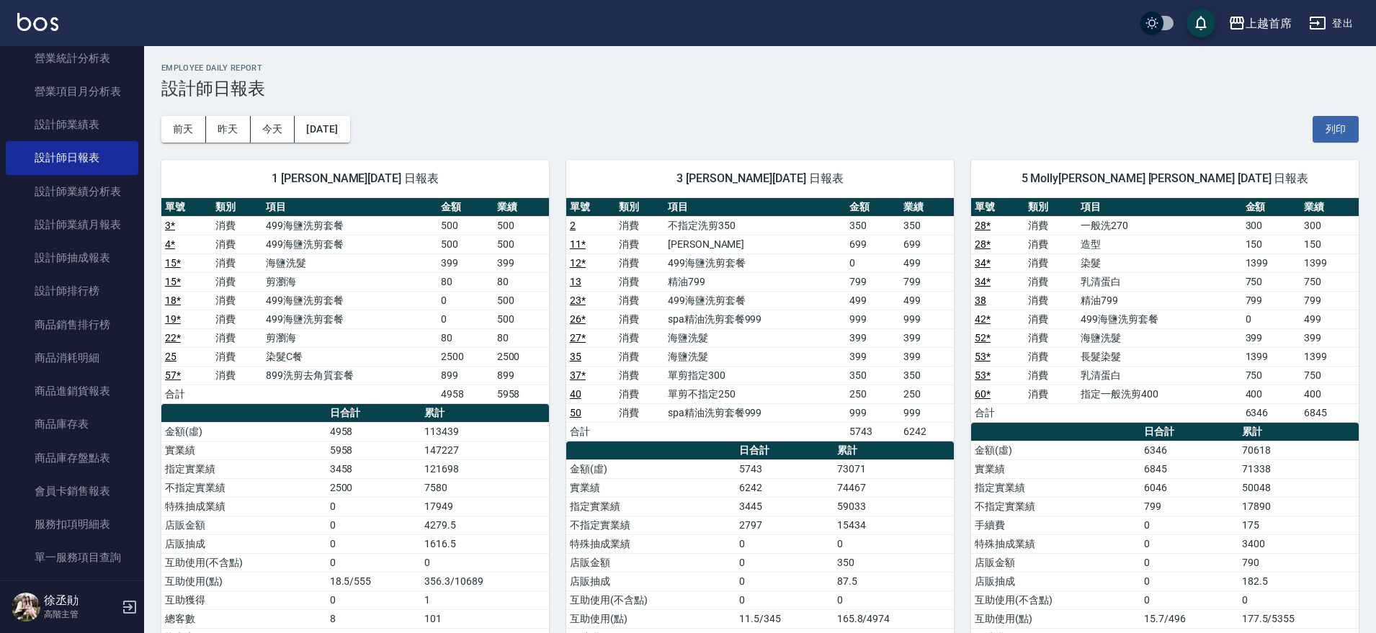
drag, startPoint x: 747, startPoint y: 478, endPoint x: 724, endPoint y: 362, distance: 117.6
click at [105, 285] on link "設計師排行榜" at bounding box center [72, 291] width 133 height 33
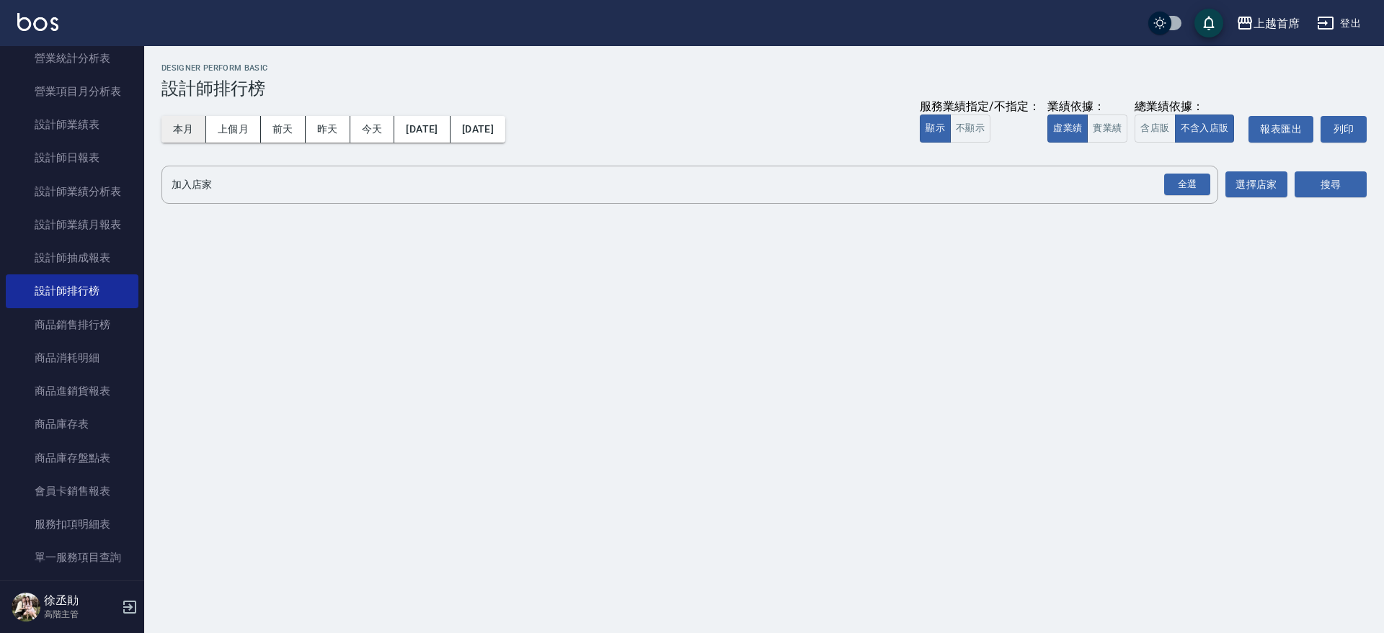
click at [182, 130] on button "本月" at bounding box center [183, 129] width 45 height 27
click at [1190, 187] on div "全選" at bounding box center [1187, 185] width 46 height 22
click at [1356, 183] on button "搜尋" at bounding box center [1330, 185] width 72 height 27
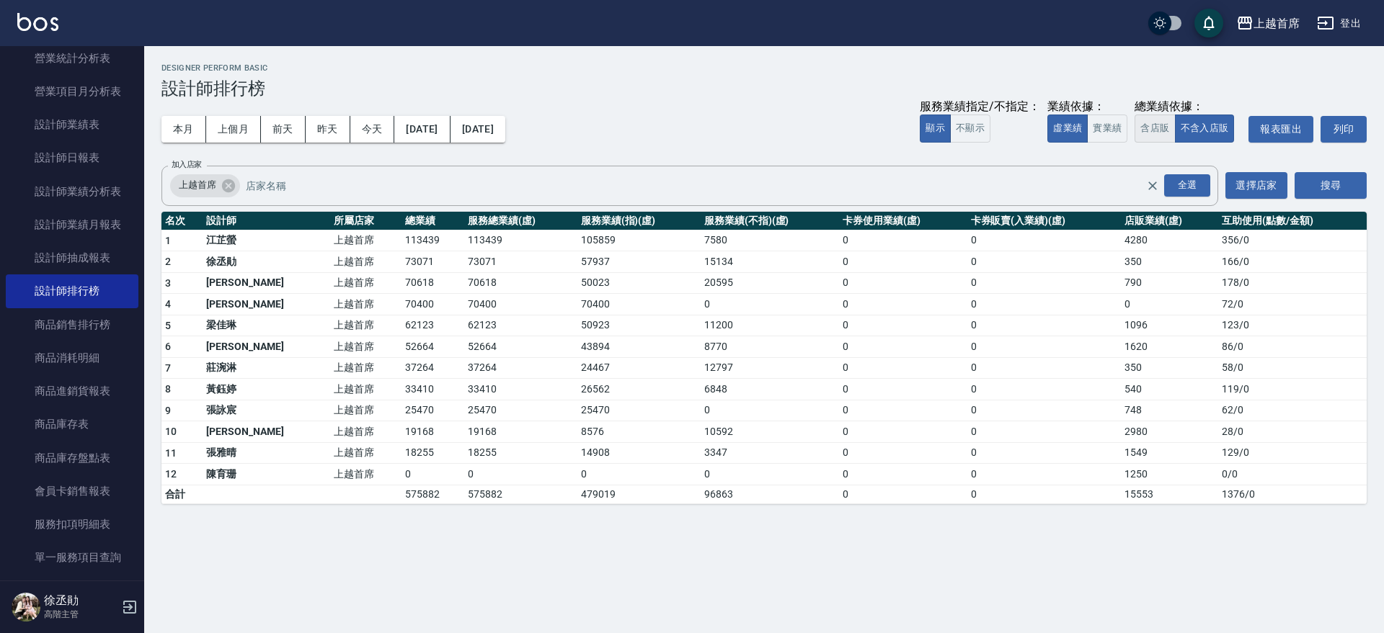
click at [1160, 128] on button "含店販" at bounding box center [1154, 129] width 40 height 28
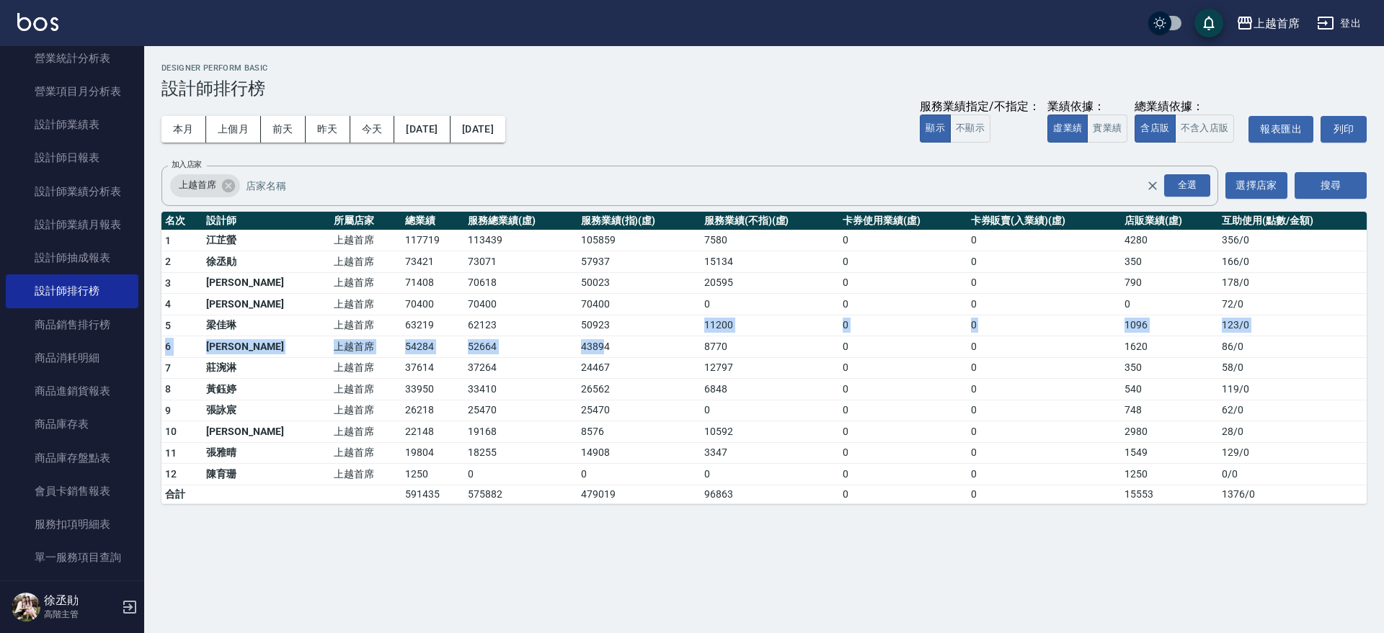
drag, startPoint x: 577, startPoint y: 337, endPoint x: 631, endPoint y: 326, distance: 55.8
click at [631, 326] on tbody "1 江芷螢 上越首席 117719 113439 105859 7580 0 0 4280 356 / 0 2 徐丞勛 上越首席 73421 73071 57…" at bounding box center [763, 367] width 1205 height 274
click at [645, 324] on td "50923" at bounding box center [638, 326] width 123 height 22
drag, startPoint x: 646, startPoint y: 324, endPoint x: 1142, endPoint y: 327, distance: 496.5
click at [1140, 327] on tr "5 梁佳琳 上越首席 63219 62123 50923 11200 0 0 1096 123 / 0" at bounding box center [763, 326] width 1205 height 22
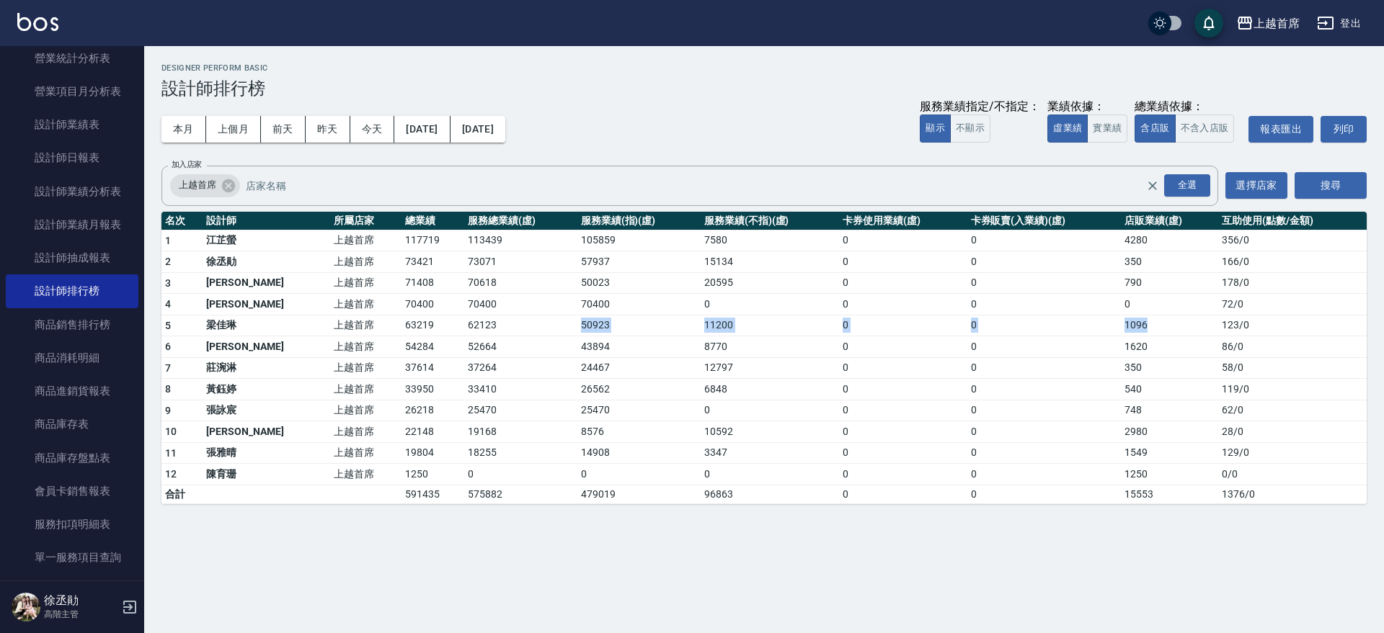
click at [1143, 327] on td "1096" at bounding box center [1169, 326] width 97 height 22
click at [1206, 135] on button "不含入店販" at bounding box center [1205, 129] width 60 height 28
click at [186, 132] on button "本月" at bounding box center [183, 129] width 45 height 27
drag, startPoint x: 341, startPoint y: 321, endPoint x: 405, endPoint y: 321, distance: 64.1
click at [405, 321] on tr "5 梁佳琳 上越首席 62123 62123 50923 11200 0 0 1096 123 / 0" at bounding box center [763, 326] width 1205 height 22
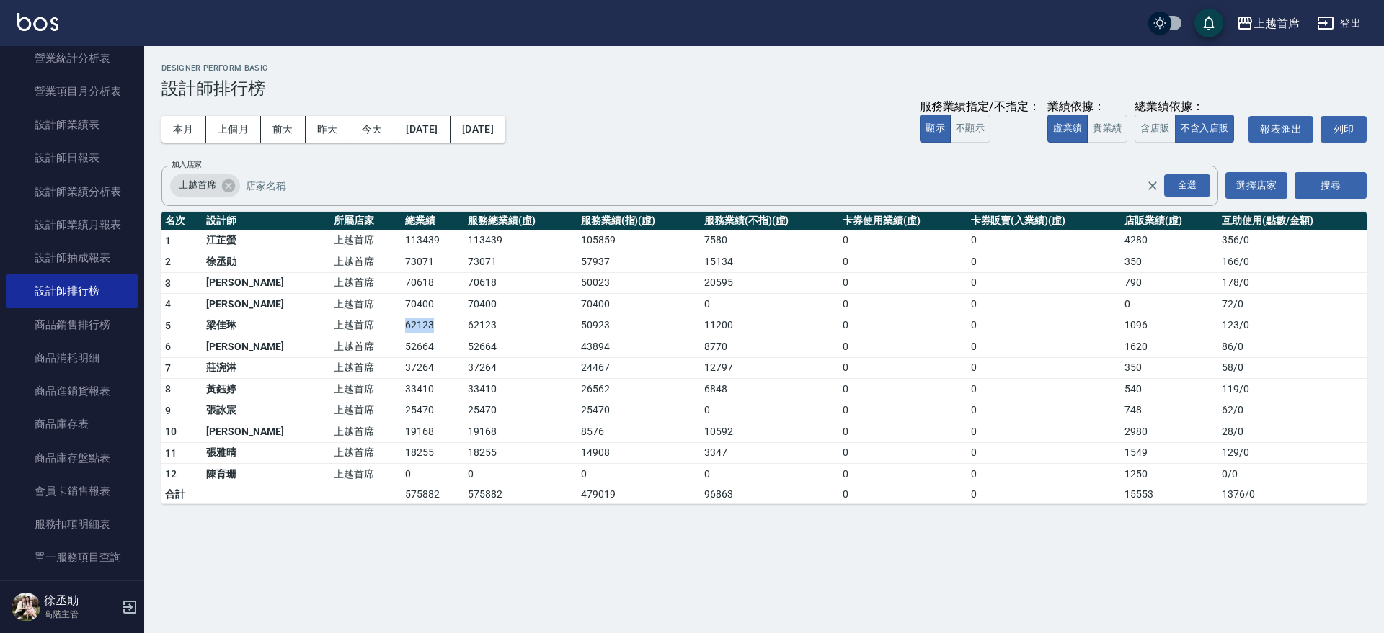
click at [405, 321] on td "62123" at bounding box center [432, 326] width 63 height 22
click at [1111, 132] on button "實業績" at bounding box center [1107, 129] width 40 height 28
click at [1142, 129] on button "含店販" at bounding box center [1154, 129] width 40 height 28
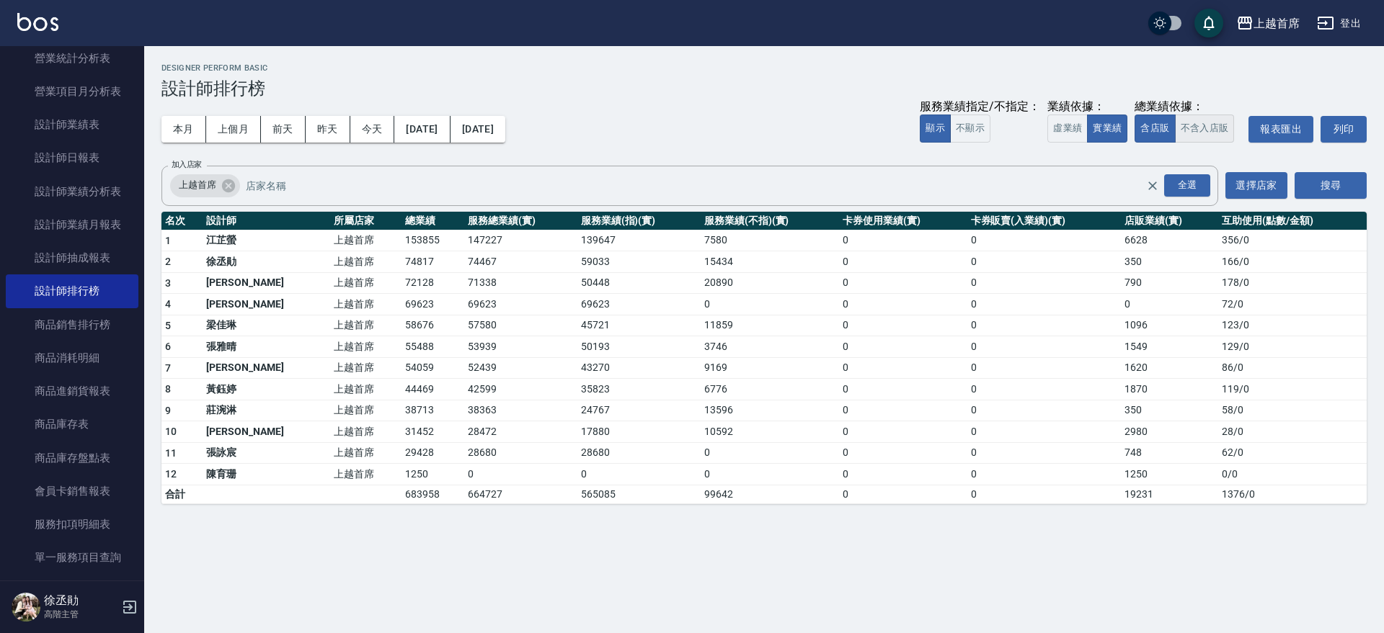
click at [1203, 126] on button "不含入店販" at bounding box center [1205, 129] width 60 height 28
click at [1059, 135] on button "虛業績" at bounding box center [1067, 129] width 40 height 28
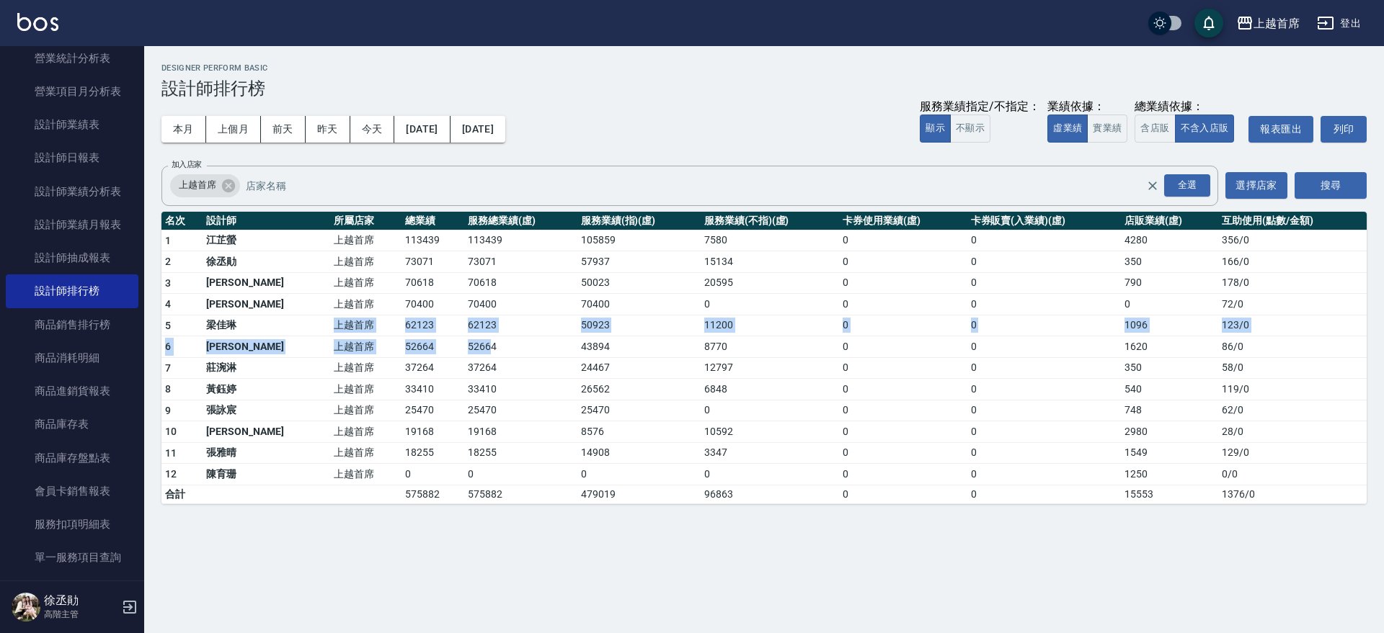
drag, startPoint x: 263, startPoint y: 332, endPoint x: 456, endPoint y: 337, distance: 193.2
click at [452, 337] on tbody "1 江芷螢 上越首席 113439 113439 105859 7580 0 0 4280 356 / 0 2 徐丞勛 上越首席 73071 73071 57…" at bounding box center [763, 367] width 1205 height 274
click at [494, 332] on td "62123" at bounding box center [520, 326] width 112 height 22
click at [569, 571] on div "上越首席 2025-08-01 - 2025-08-31 設計師排行榜 列印時間： 2025-08-17-12:02 Designer Perform Bas…" at bounding box center [692, 316] width 1384 height 633
click at [569, 572] on div "上越首席 2025-08-01 - 2025-08-31 設計師排行榜 列印時間： 2025-08-17-12:02 Designer Perform Bas…" at bounding box center [692, 316] width 1384 height 633
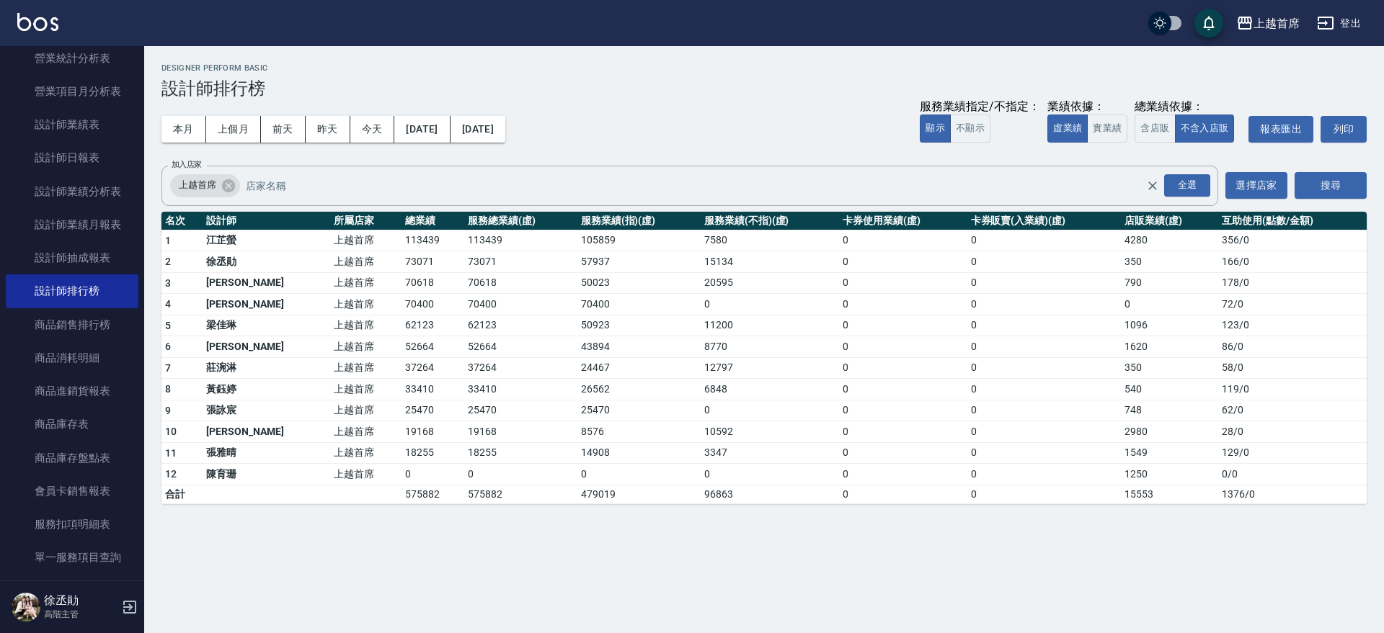
click at [578, 104] on div "本月 上個月 前天 昨天 今天 2025/08/01 2025/08/31 服務業績指定/不指定： 顯示 不顯示 業績依據： 虛業績 實業績 總業績依據： 含…" at bounding box center [763, 129] width 1205 height 61
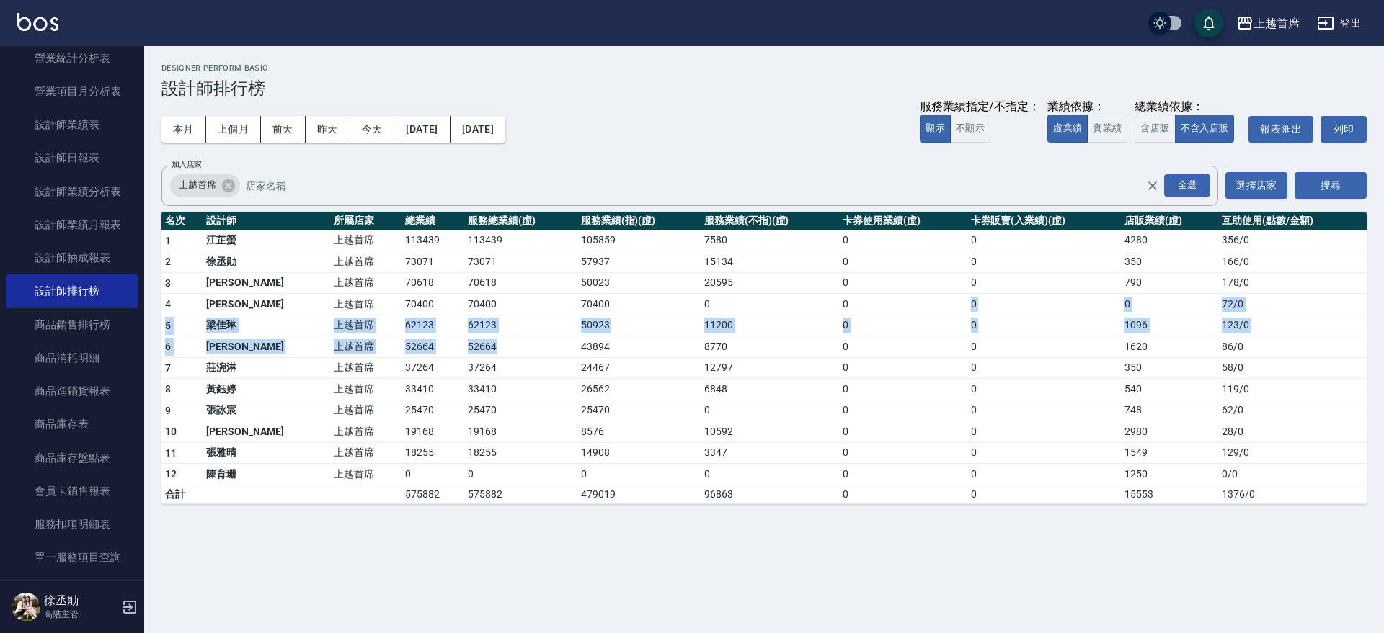
drag, startPoint x: 497, startPoint y: 340, endPoint x: 929, endPoint y: 311, distance: 433.4
click at [929, 311] on tbody "1 江芷螢 上越首席 113439 113439 105859 7580 0 0 4280 356 / 0 2 徐丞勛 上越首席 73071 73071 57…" at bounding box center [763, 367] width 1205 height 274
click at [940, 334] on td "0" at bounding box center [903, 326] width 128 height 22
drag, startPoint x: 1267, startPoint y: 329, endPoint x: 191, endPoint y: 326, distance: 1075.9
click at [191, 326] on tr "5 梁佳琳 上越首席 62123 62123 50923 11200 0 0 1096 123 / 0" at bounding box center [763, 326] width 1205 height 22
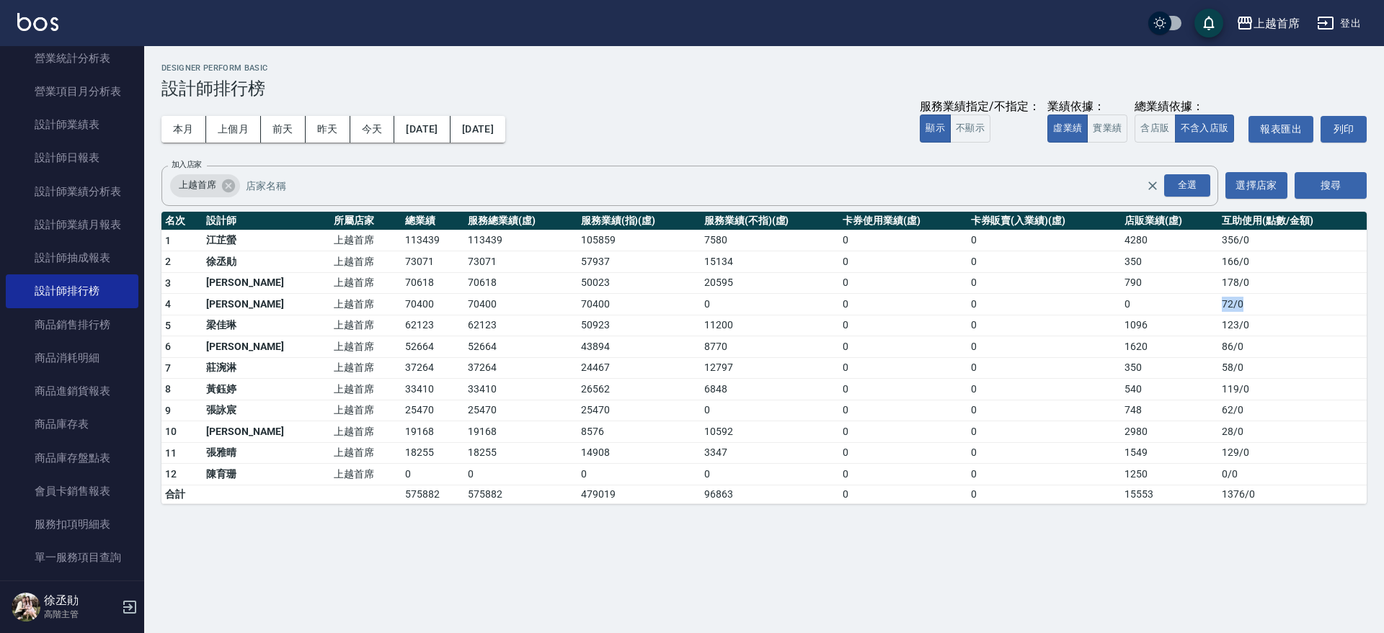
drag, startPoint x: 1267, startPoint y: 301, endPoint x: 1116, endPoint y: 311, distance: 151.0
click at [1116, 311] on tr "4 謝凉好 上越首席 70400 70400 70400 0 0 0 0 72 / 0" at bounding box center [763, 305] width 1205 height 22
click at [1126, 305] on td "0" at bounding box center [1169, 305] width 97 height 22
drag, startPoint x: 256, startPoint y: 285, endPoint x: 1256, endPoint y: 281, distance: 1000.3
click at [1256, 281] on tr "3 徐雅歆 上越首席 70618 70618 50023 20595 0 0 790 178 / 0" at bounding box center [763, 283] width 1205 height 22
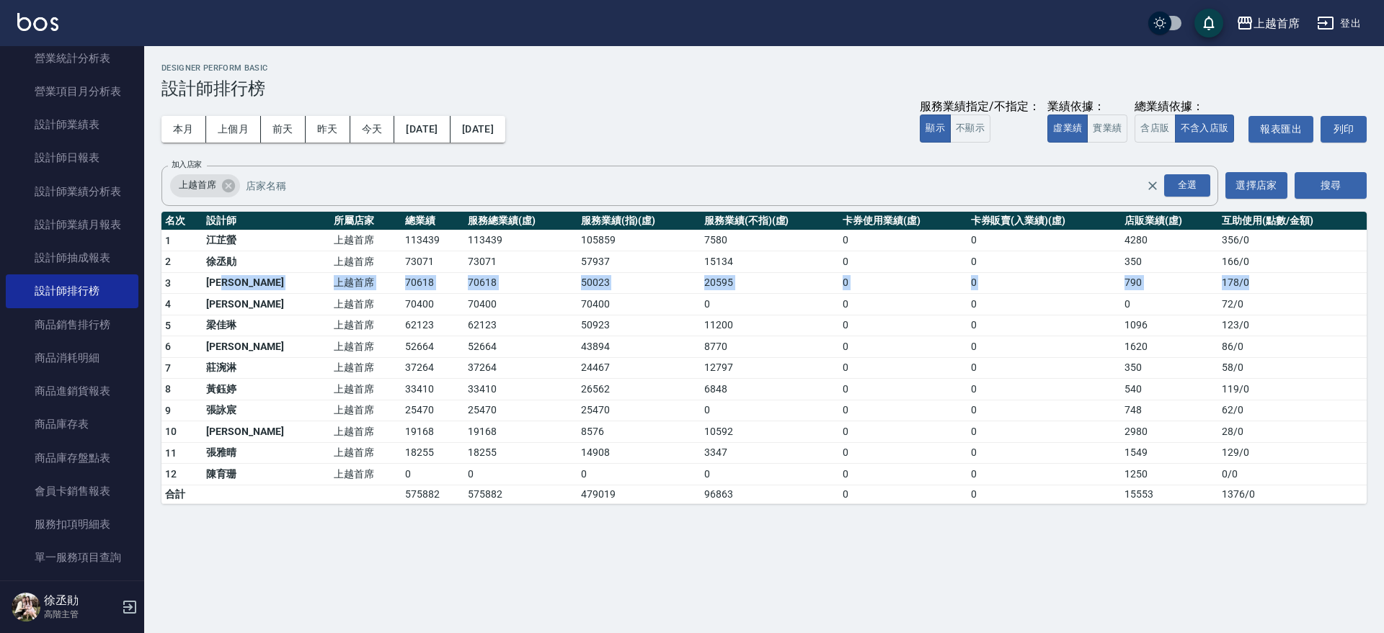
click at [1256, 281] on td "178 / 0" at bounding box center [1292, 283] width 148 height 22
drag, startPoint x: 1255, startPoint y: 374, endPoint x: 1152, endPoint y: 362, distance: 103.8
click at [1152, 362] on tr "7 莊涴淋 上越首席 37264 37264 24467 12797 0 0 350 58 / 0" at bounding box center [763, 368] width 1205 height 22
drag, startPoint x: 1018, startPoint y: 350, endPoint x: 1245, endPoint y: 346, distance: 227.0
click at [1245, 346] on tr "6 許婕妤 上越首席 52664 52664 43894 8770 0 0 1620 86 / 0" at bounding box center [763, 348] width 1205 height 22
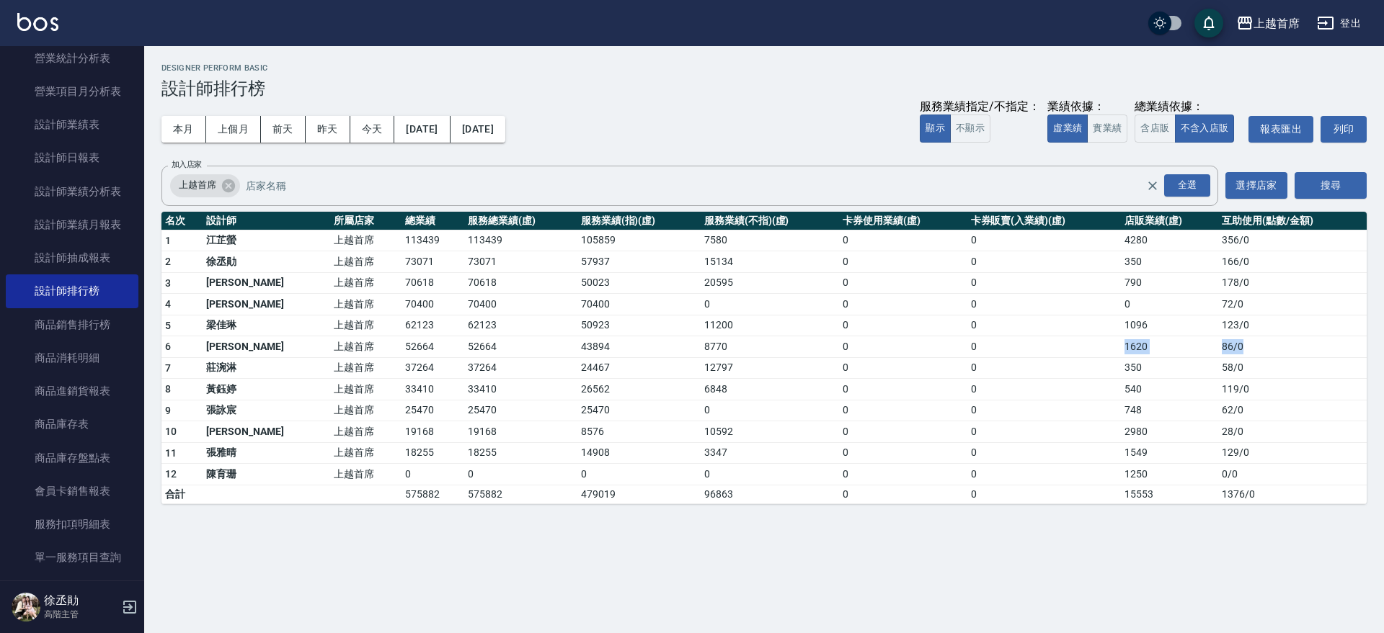
click at [1245, 346] on td "86 / 0" at bounding box center [1292, 348] width 148 height 22
click at [337, 128] on button "昨天" at bounding box center [328, 129] width 45 height 27
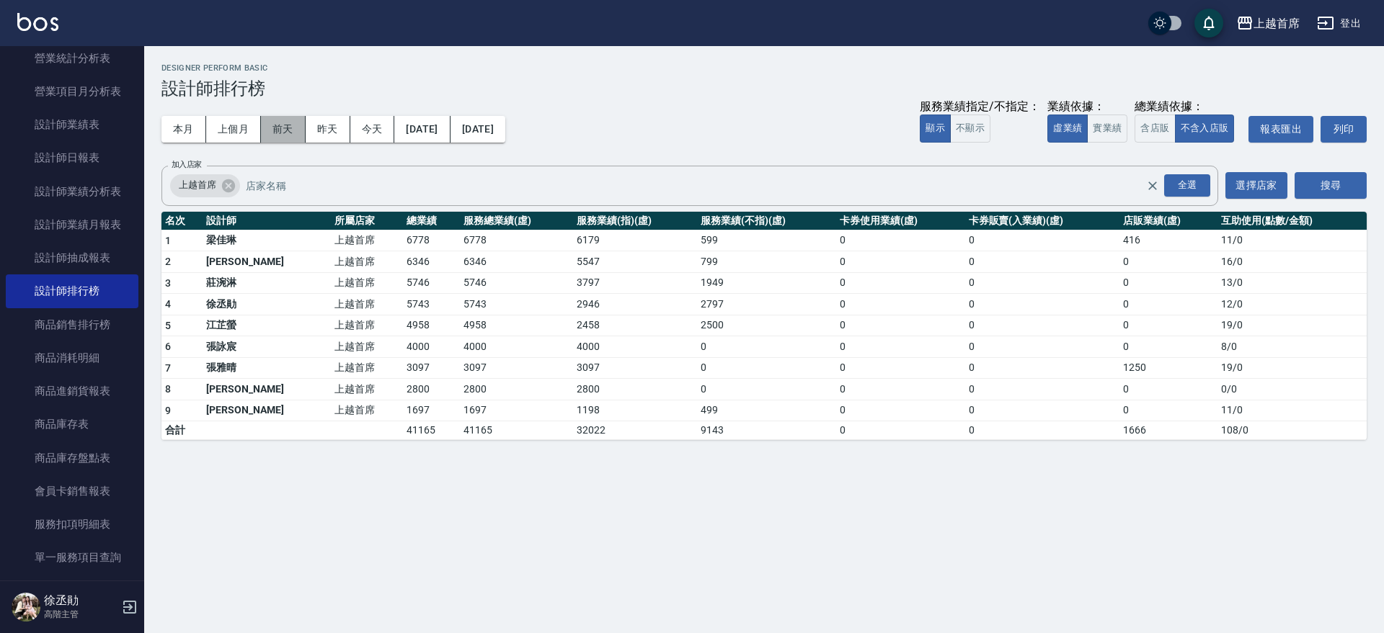
click at [292, 124] on button "前天" at bounding box center [283, 129] width 45 height 27
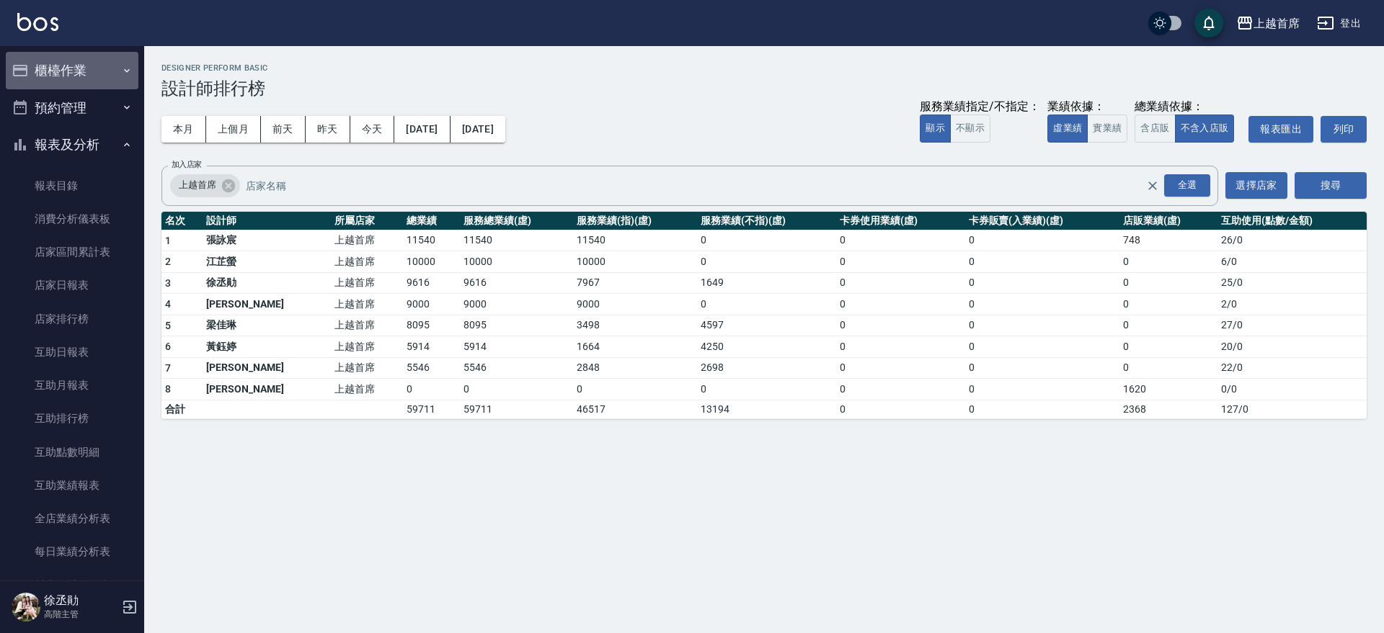
click at [81, 79] on button "櫃檯作業" at bounding box center [72, 70] width 133 height 37
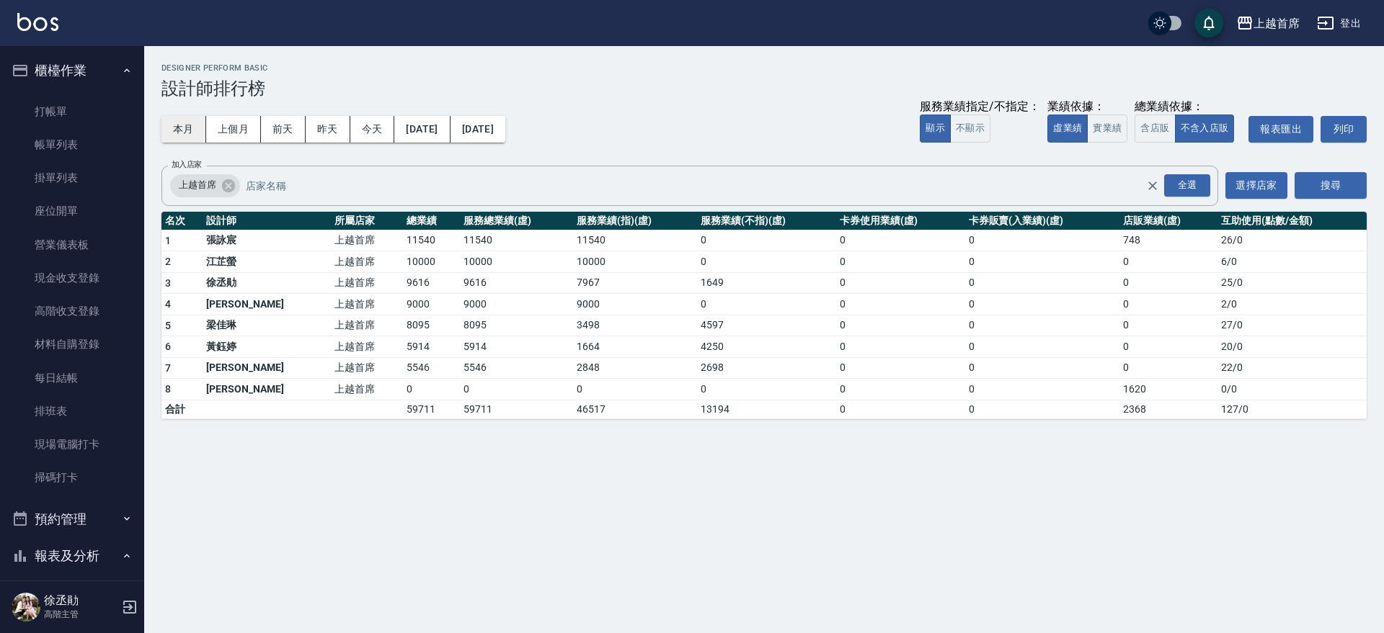
click at [187, 125] on button "本月" at bounding box center [183, 129] width 45 height 27
